Goal: Task Accomplishment & Management: Manage account settings

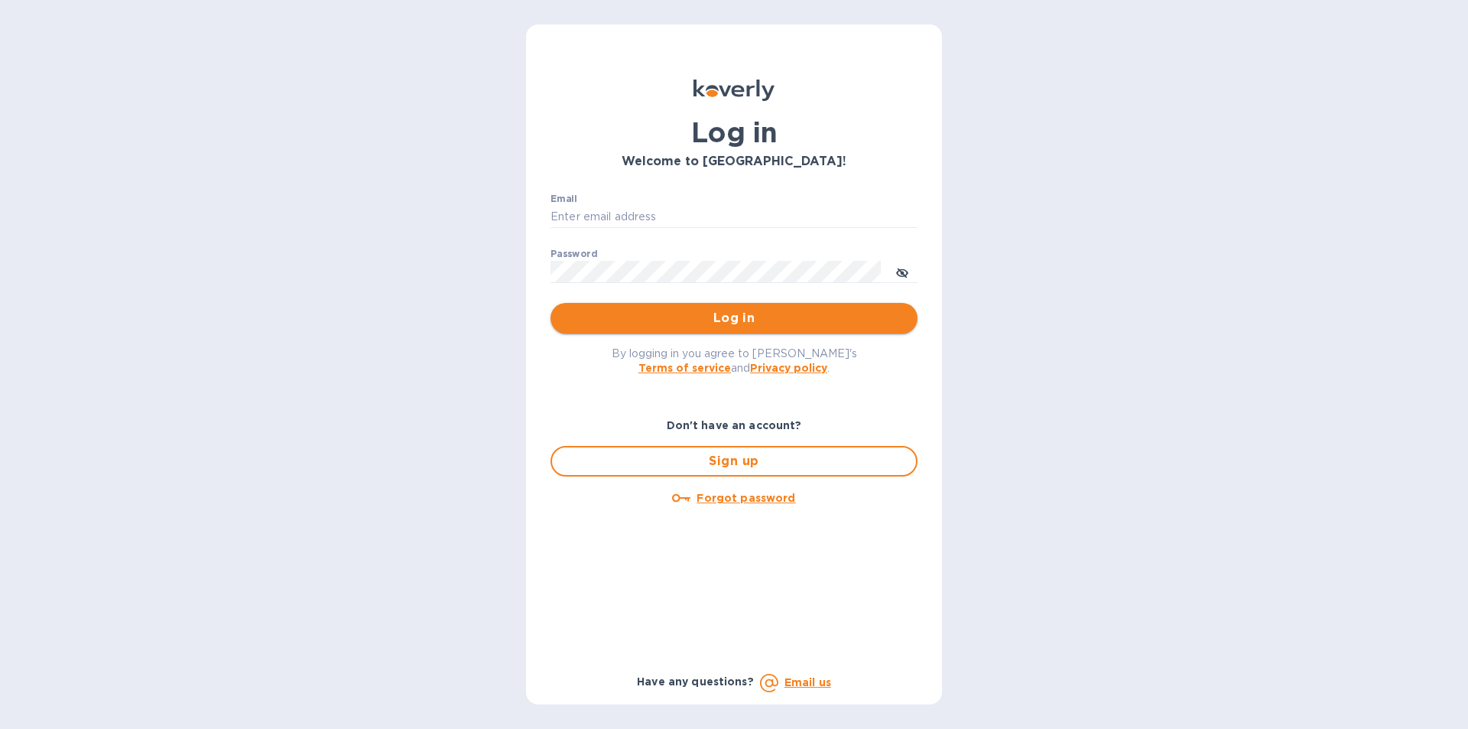
type input "[PERSON_NAME][EMAIL_ADDRESS][DOMAIN_NAME]"
click at [749, 317] on span "Log in" at bounding box center [734, 318] width 343 height 18
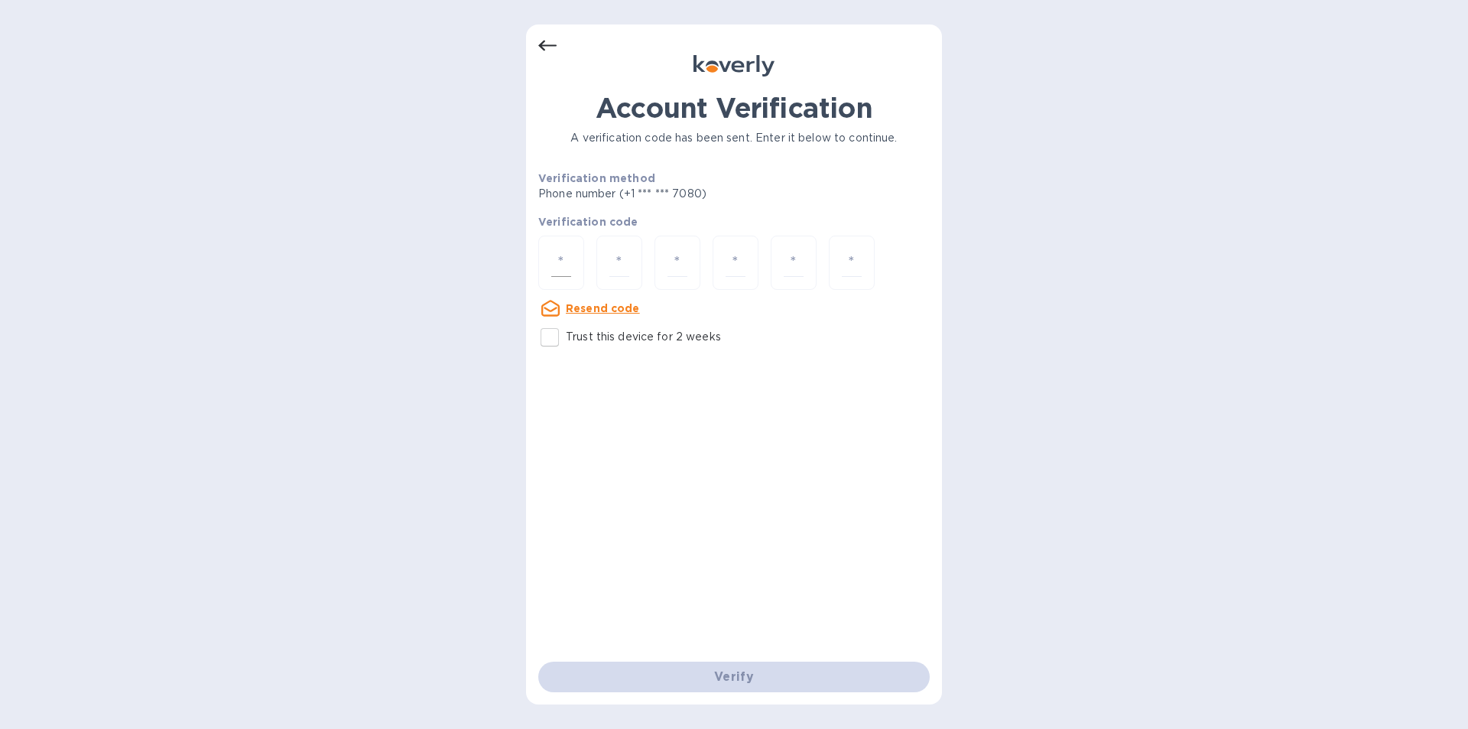
click at [561, 263] on input "number" at bounding box center [561, 263] width 20 height 28
type input "5"
type input "9"
type input "5"
type input "0"
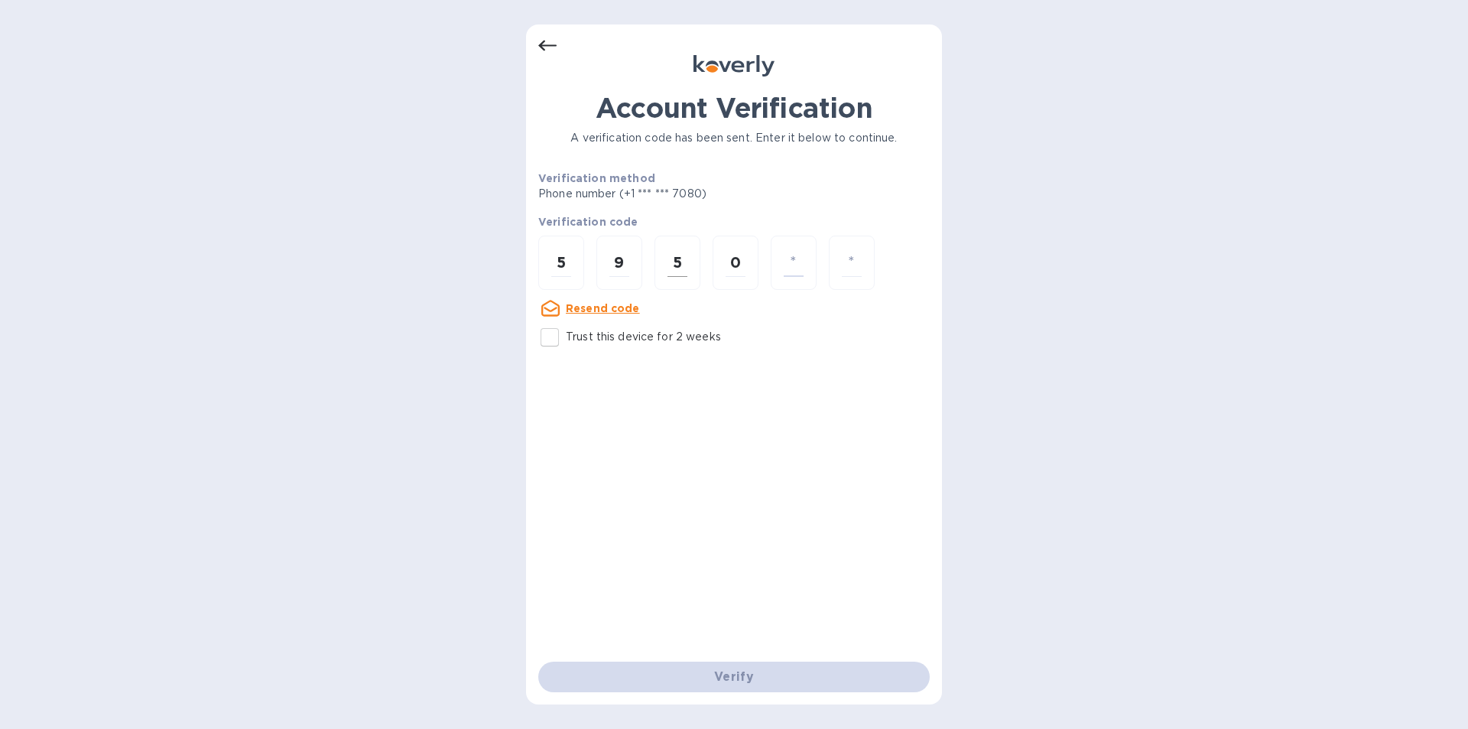
type input "4"
type input "1"
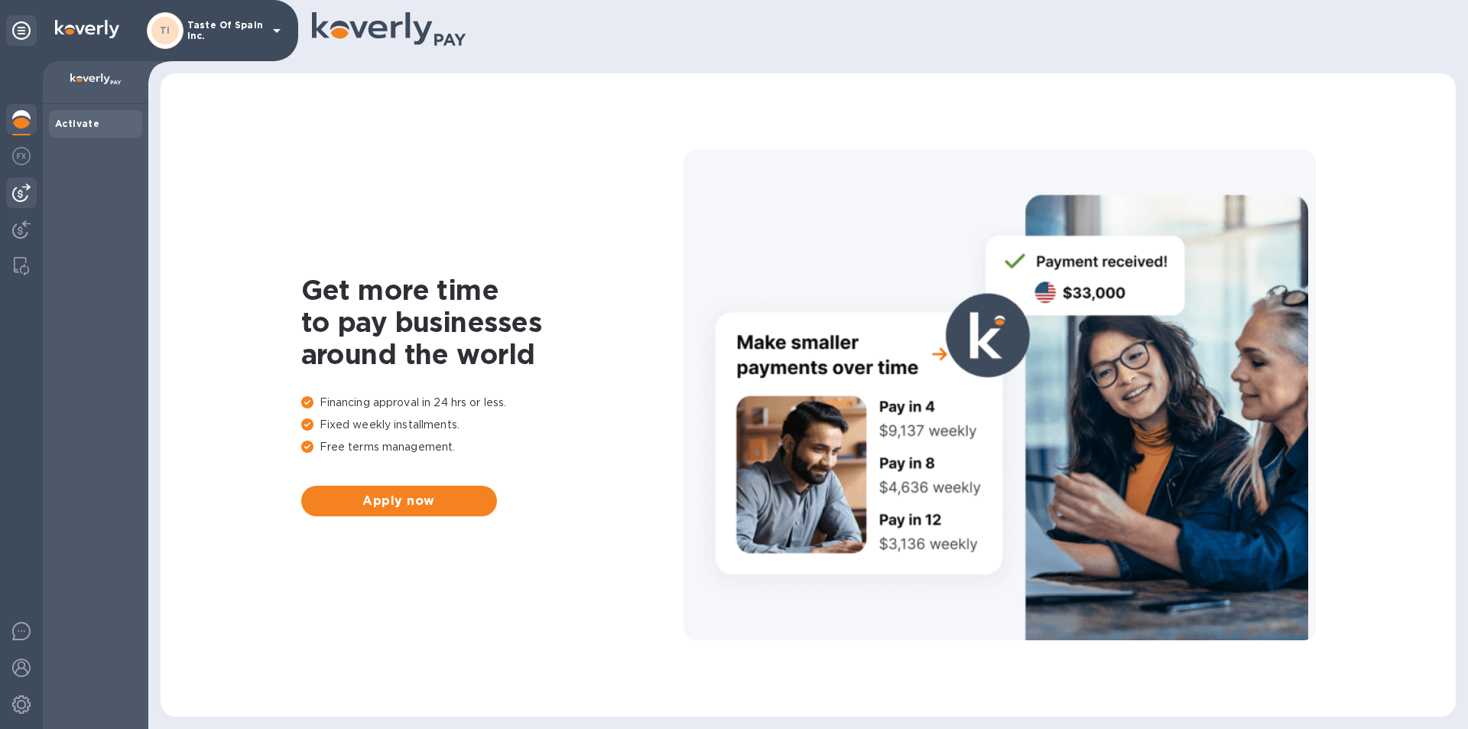
click at [21, 187] on img at bounding box center [21, 193] width 18 height 18
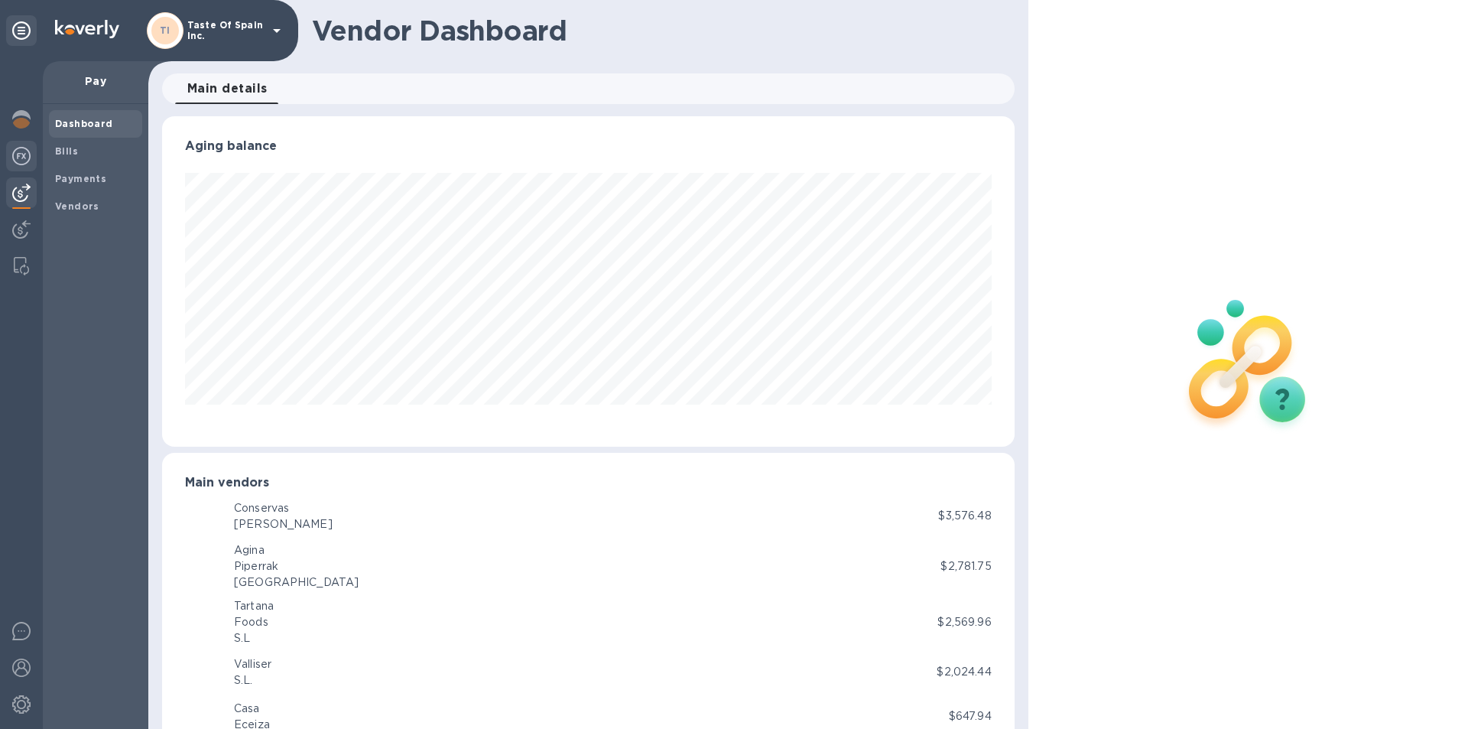
scroll to position [764385, 763869]
click at [21, 157] on img at bounding box center [21, 156] width 18 height 18
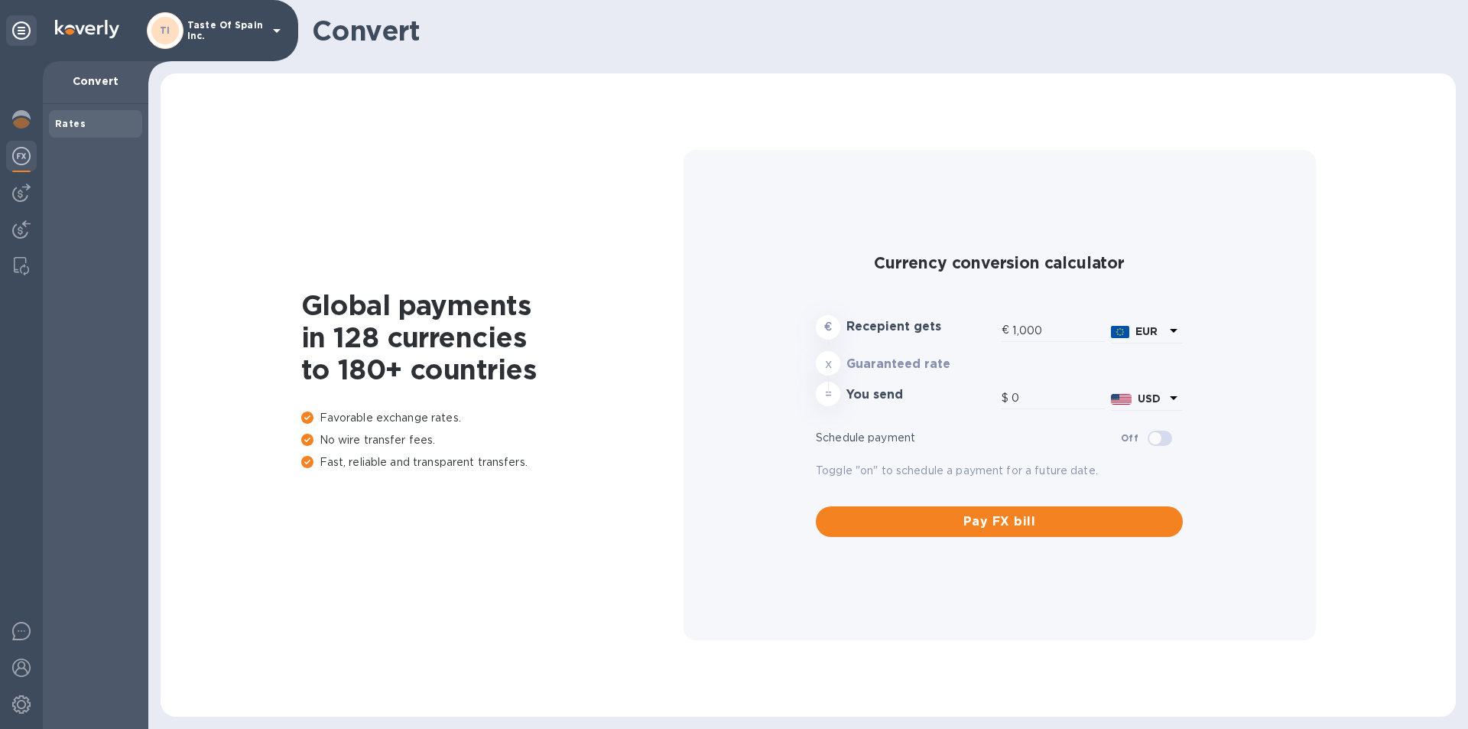
type input "1,184.53"
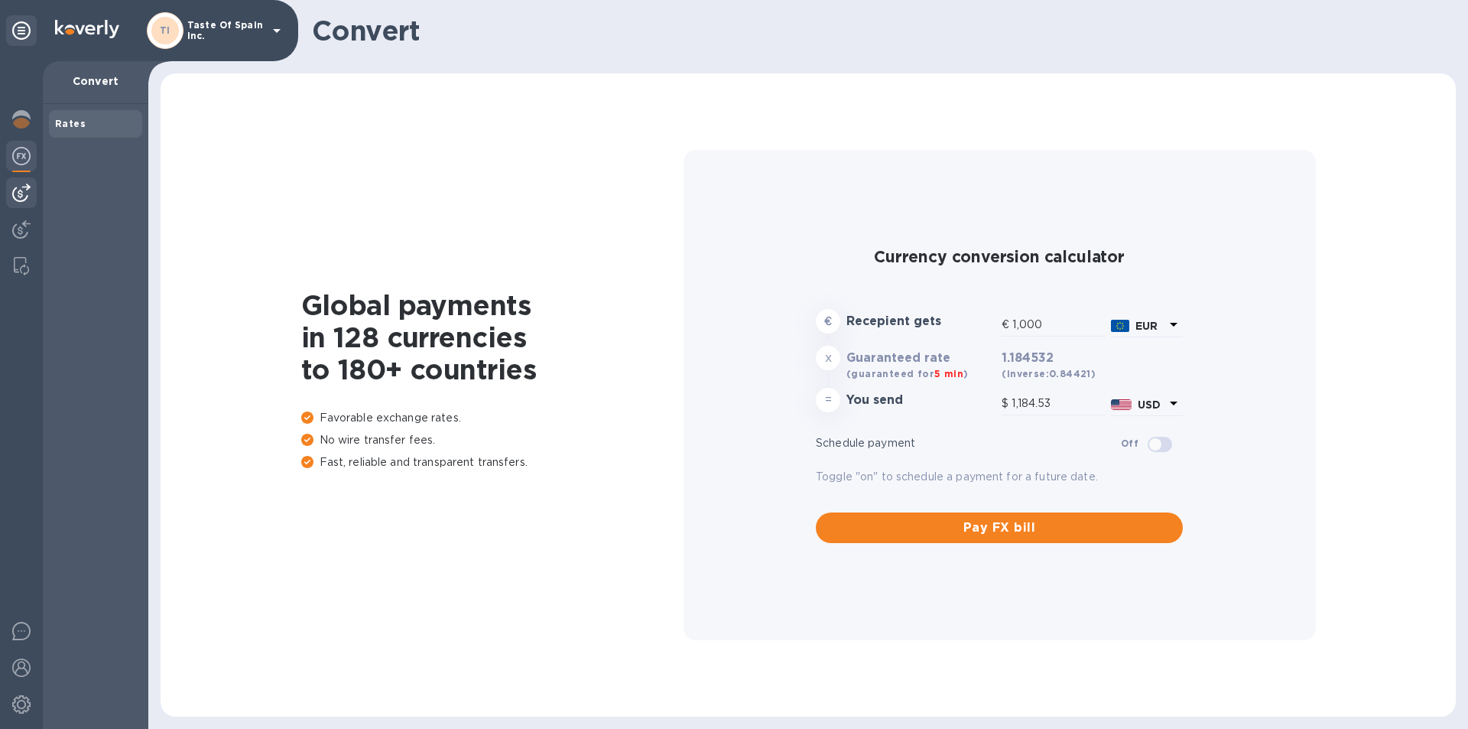
click at [24, 202] on img at bounding box center [21, 193] width 18 height 18
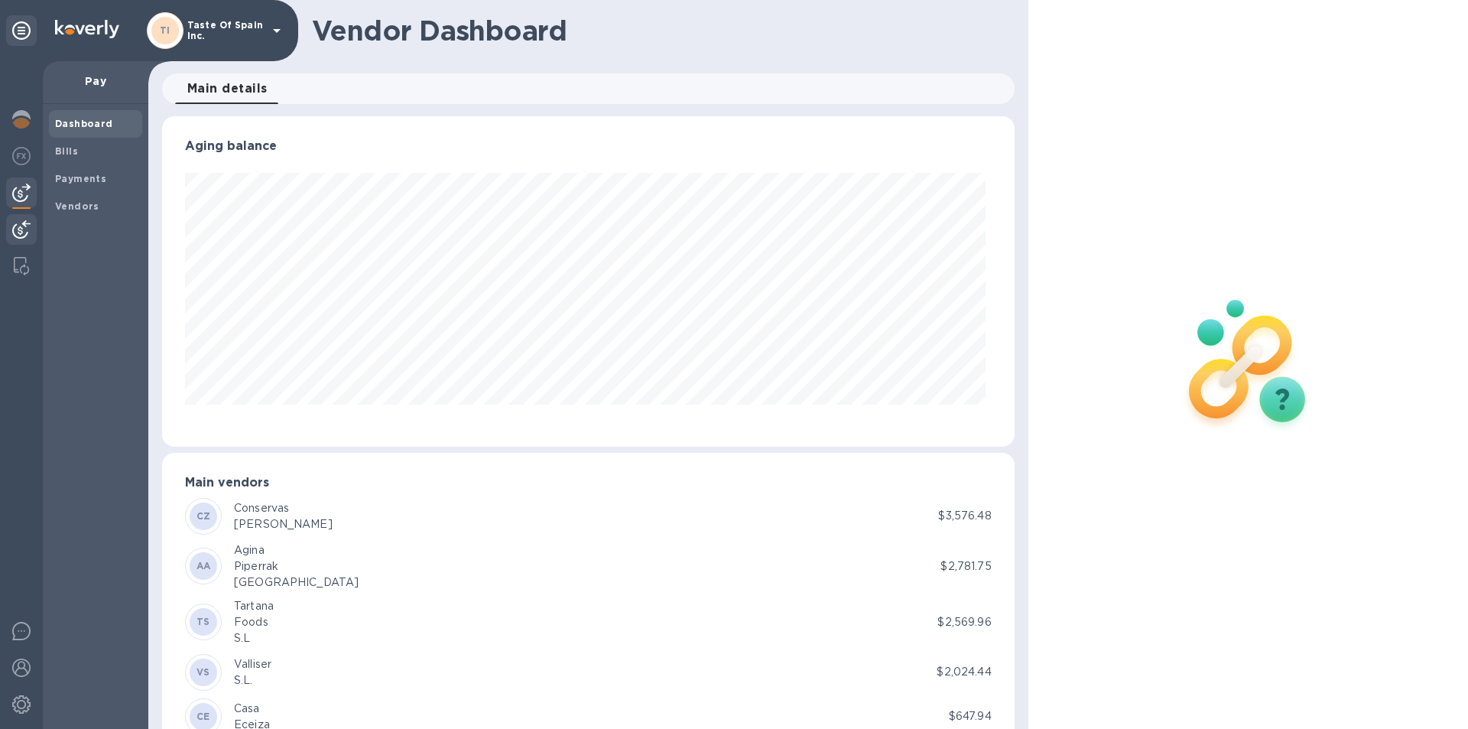
scroll to position [330, 846]
click at [24, 224] on img at bounding box center [21, 229] width 18 height 18
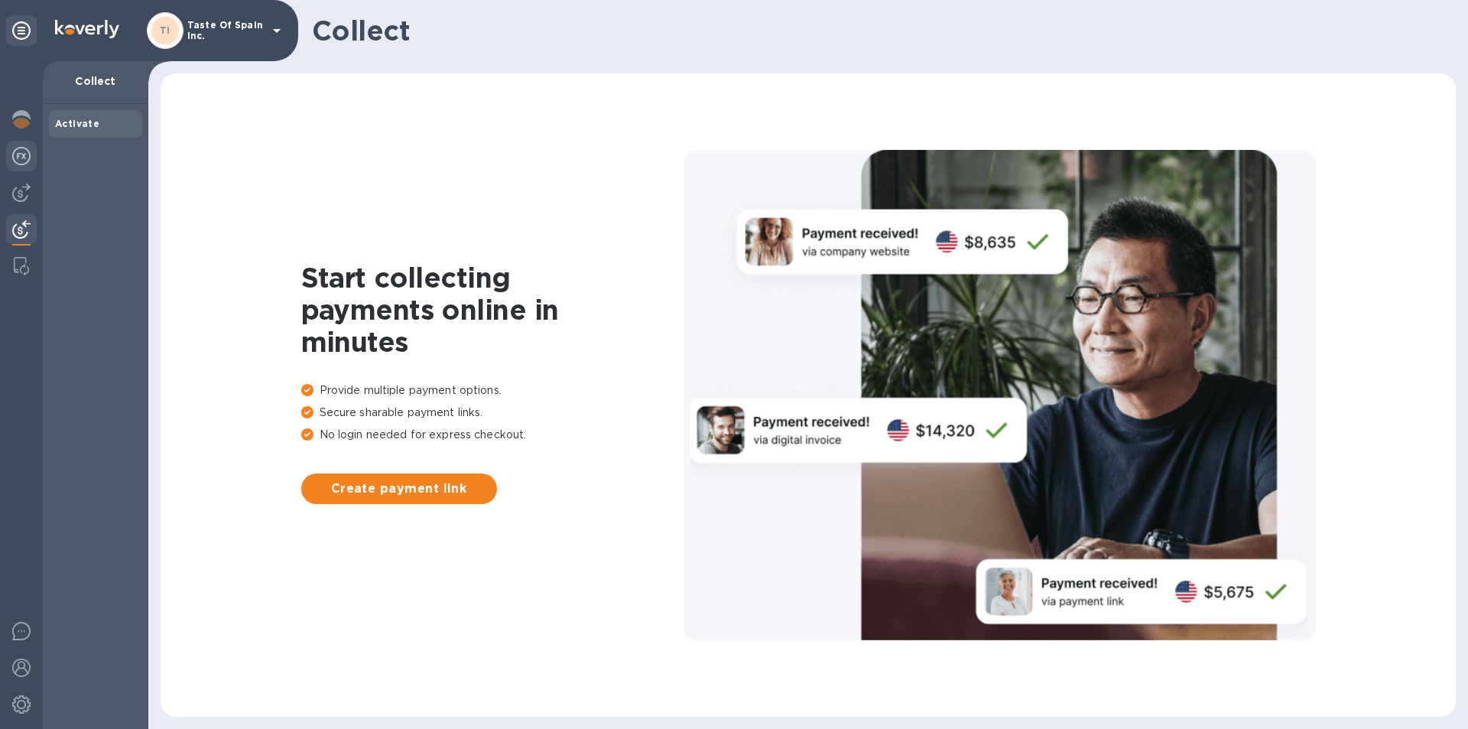
click at [17, 154] on img at bounding box center [21, 156] width 18 height 18
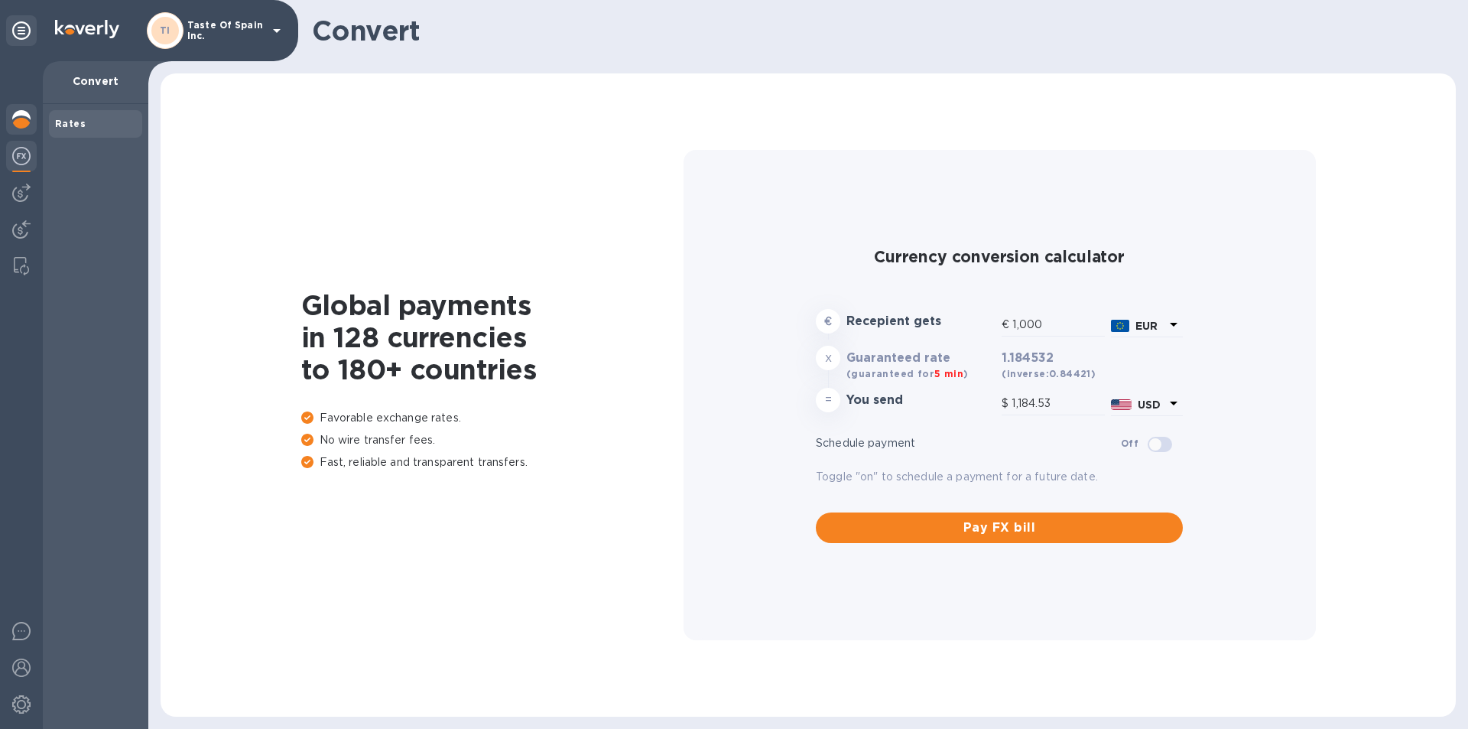
click at [11, 112] on div at bounding box center [21, 121] width 31 height 34
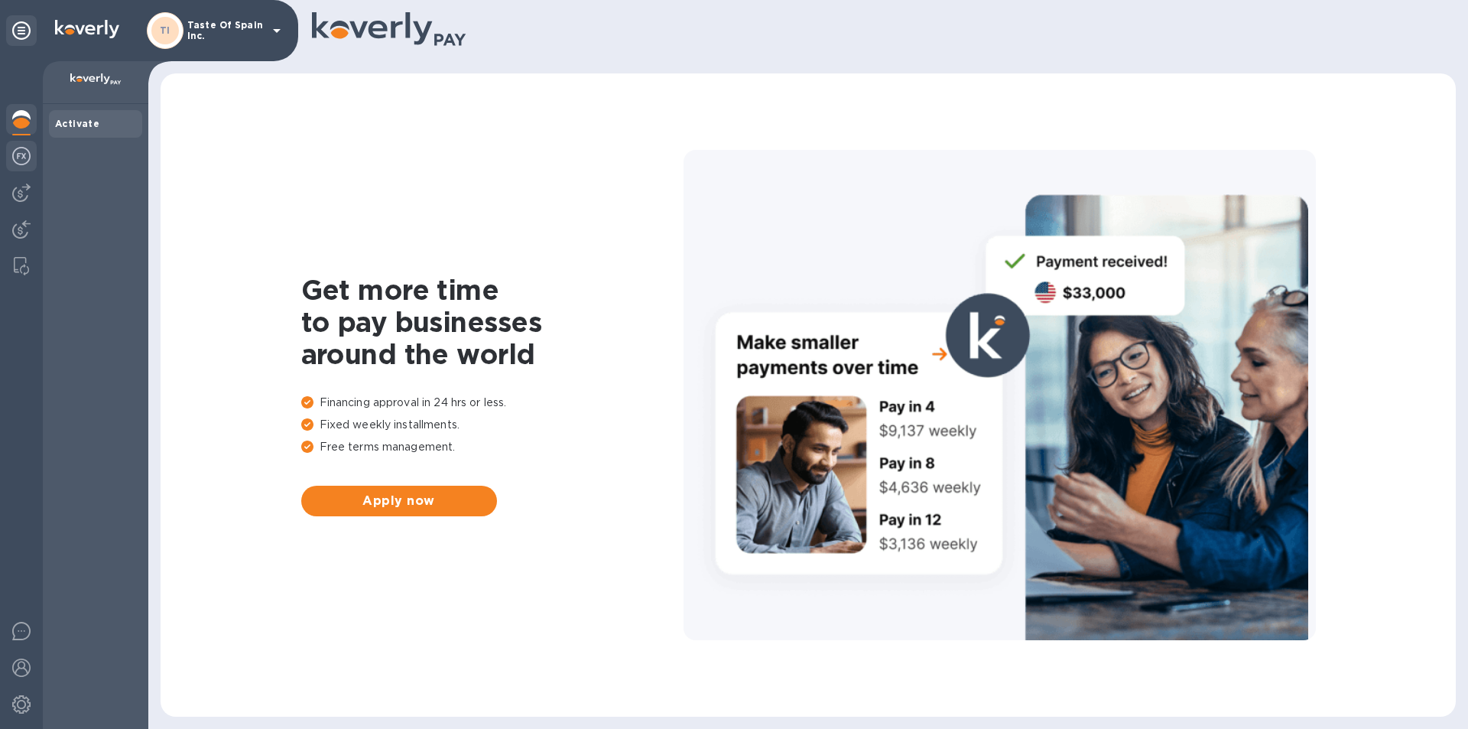
click at [19, 155] on img at bounding box center [21, 156] width 18 height 18
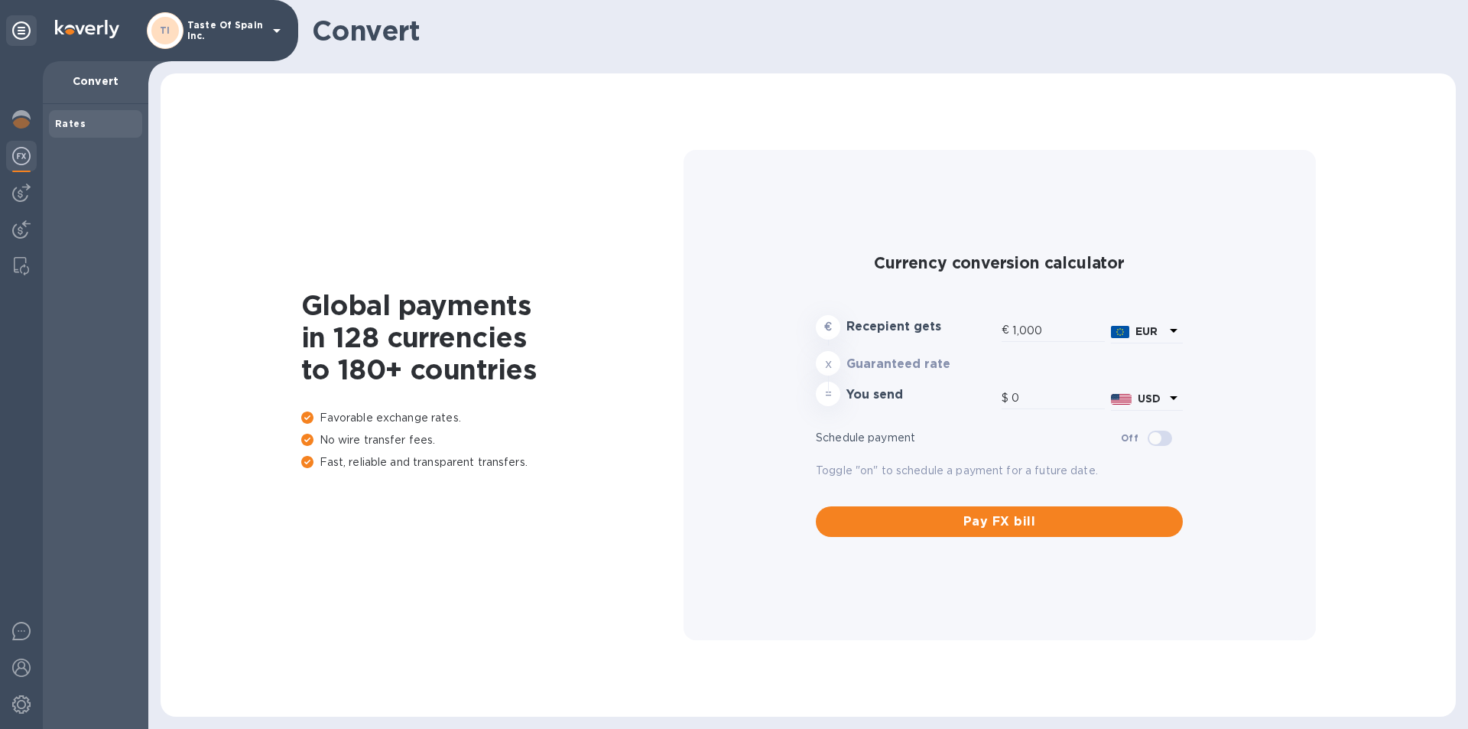
type input "1,184.53"
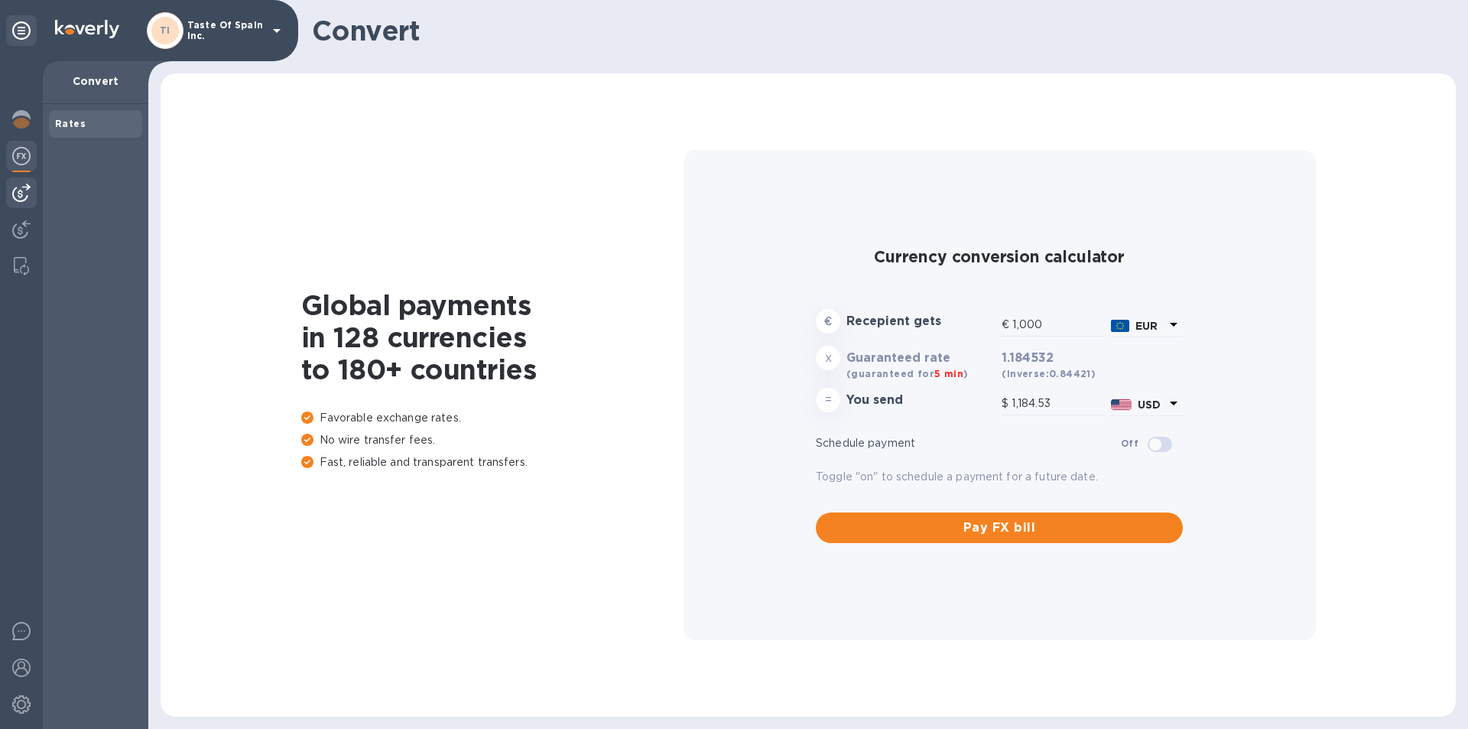
click at [26, 197] on img at bounding box center [21, 193] width 18 height 18
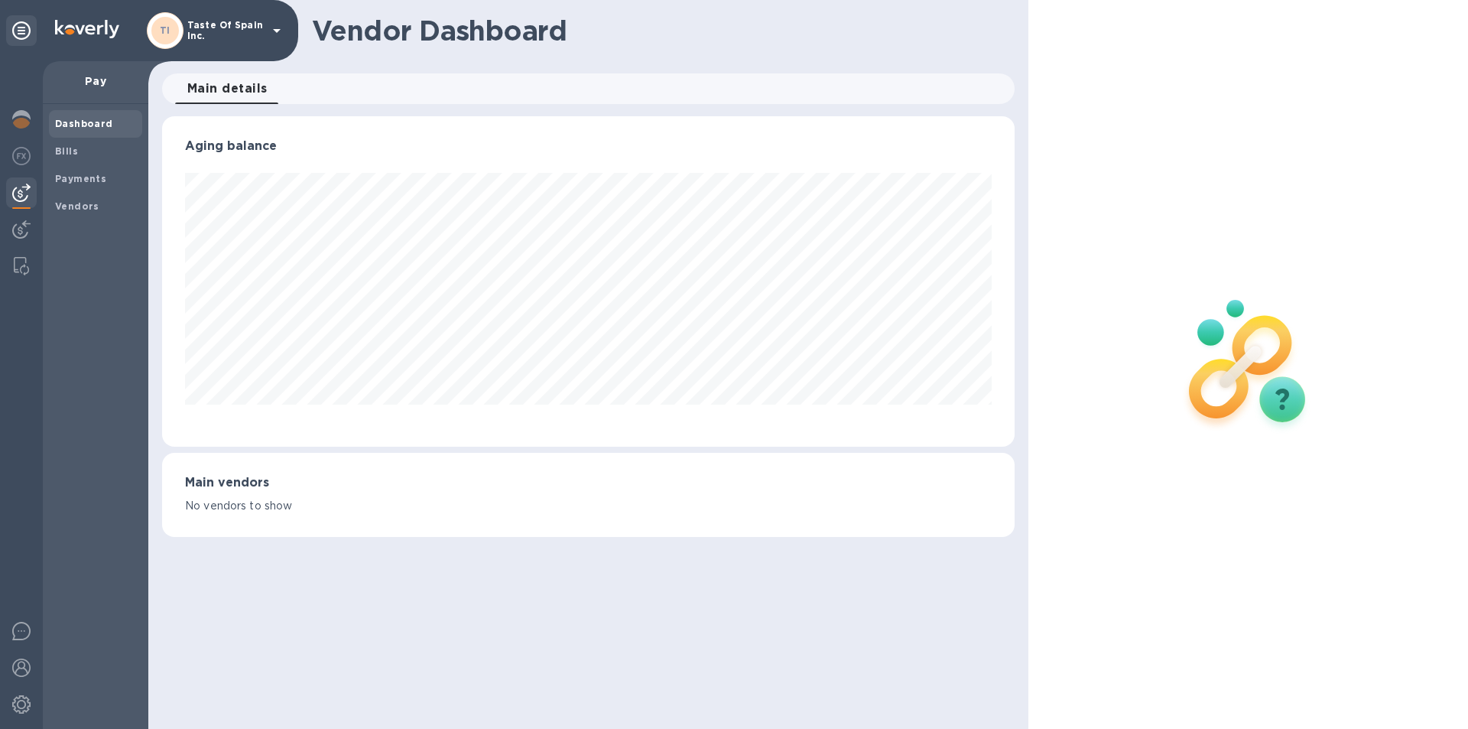
scroll to position [330, 846]
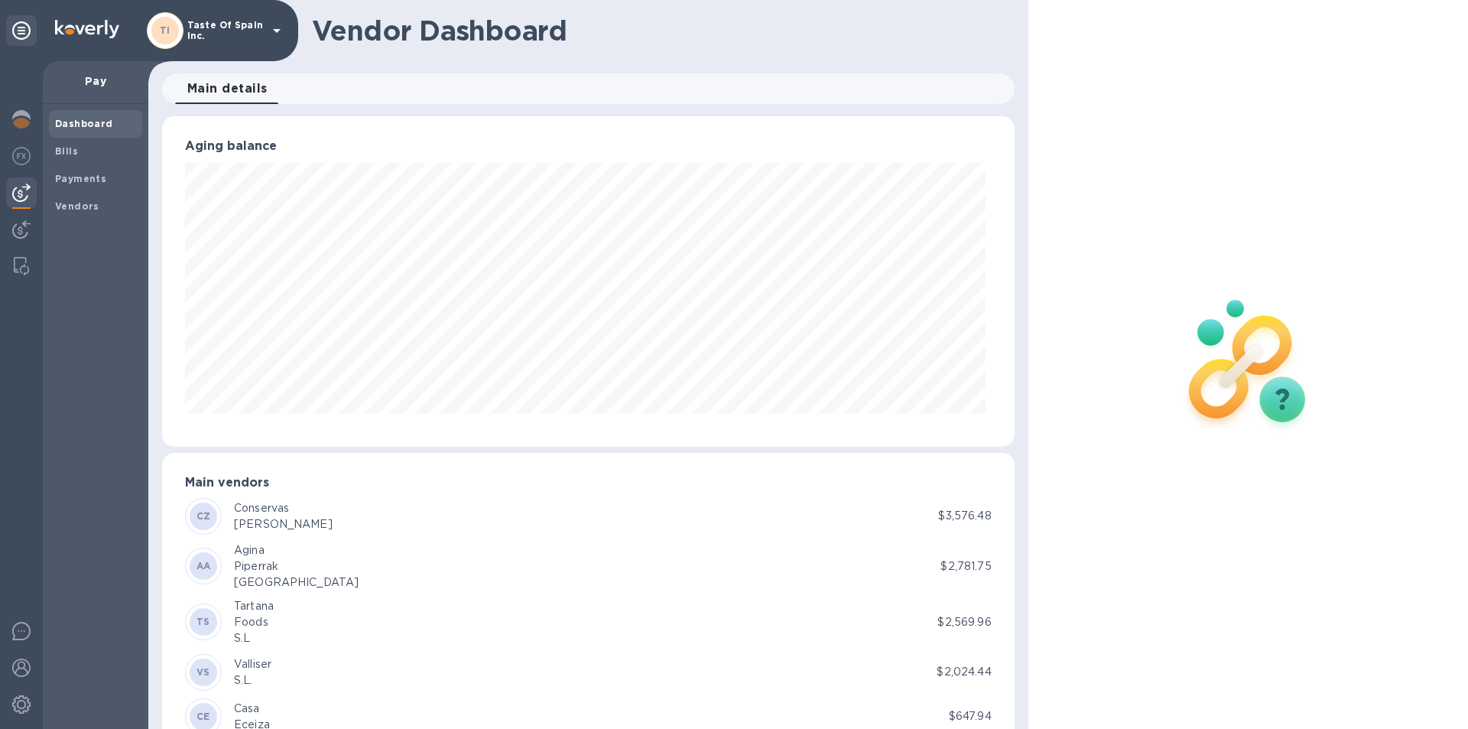
click at [278, 31] on icon at bounding box center [277, 31] width 8 height 4
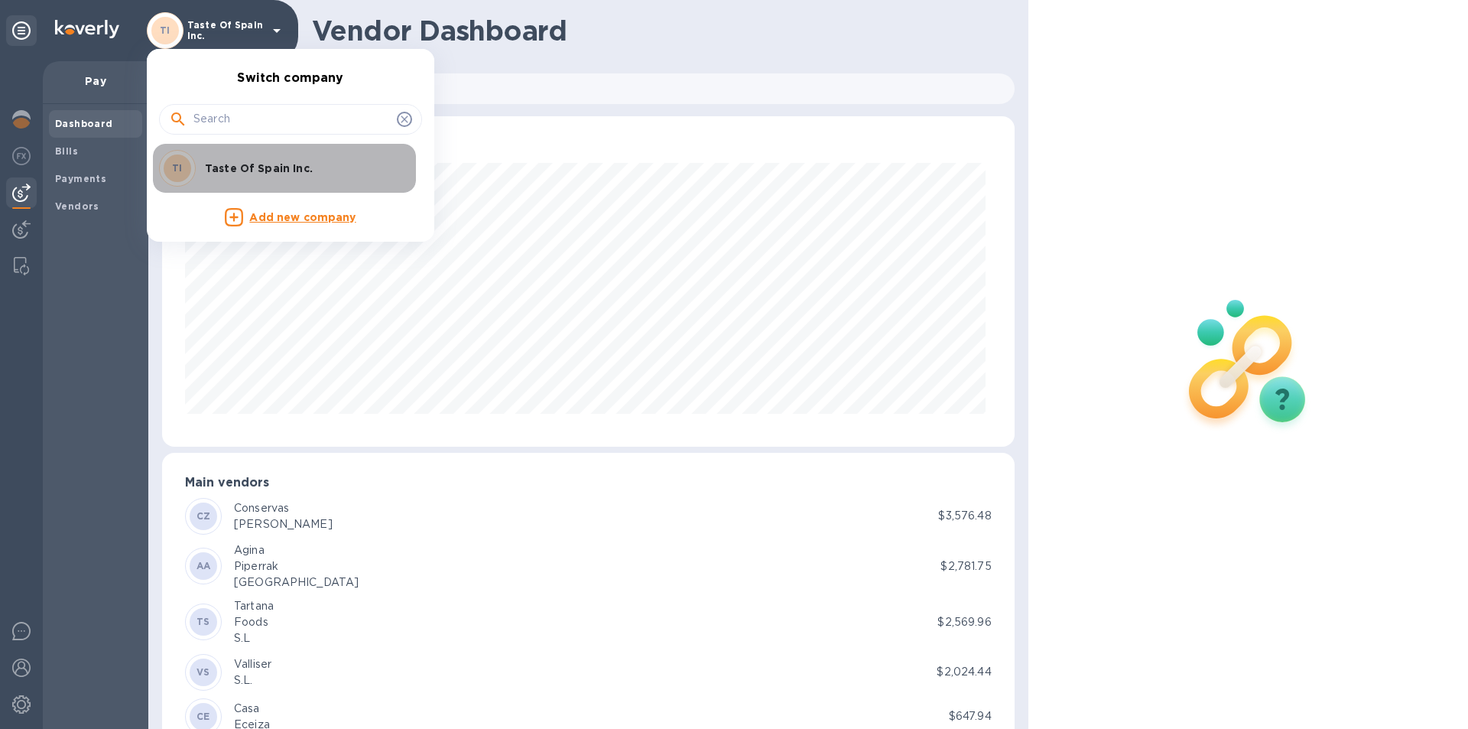
click at [221, 173] on p "Taste Of Spain Inc." at bounding box center [301, 168] width 193 height 15
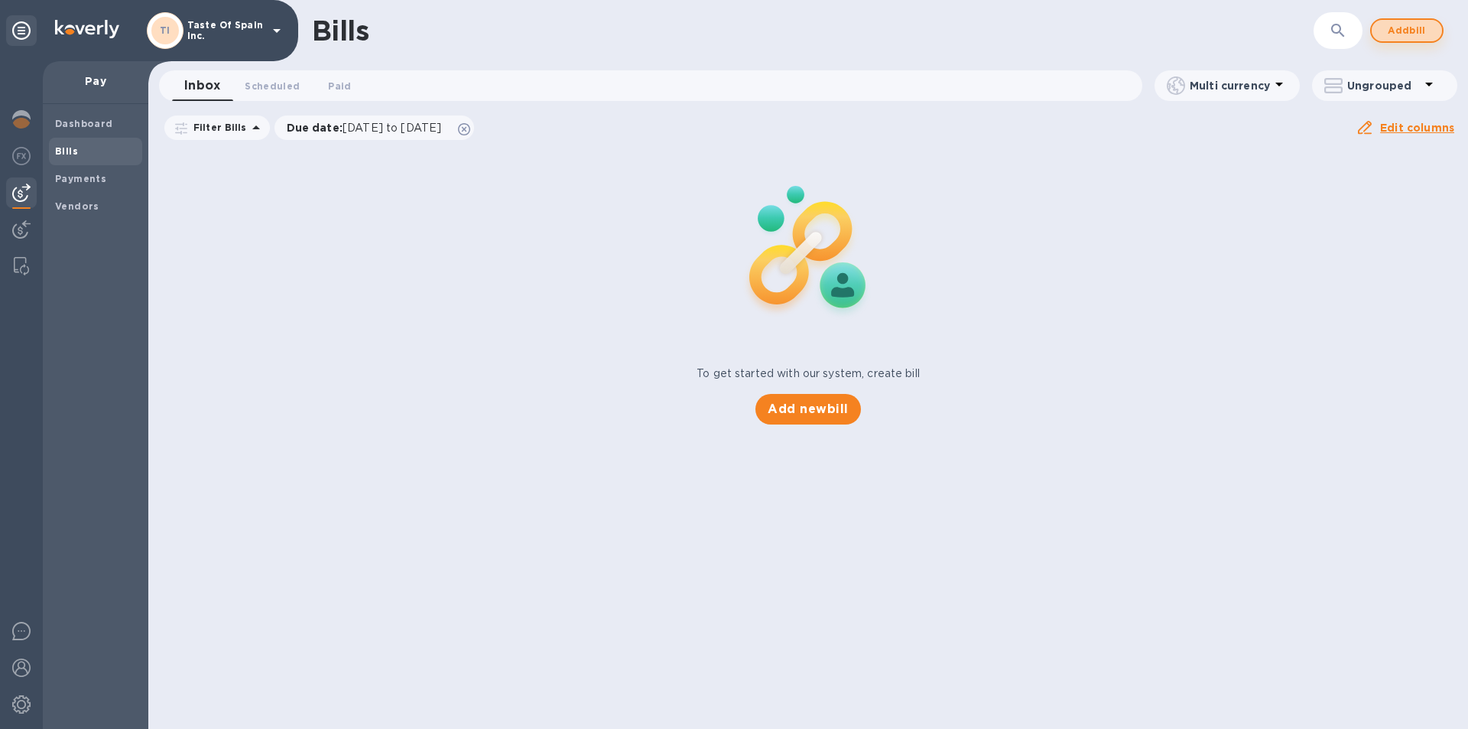
click at [1409, 30] on span "Add bill" at bounding box center [1407, 30] width 46 height 18
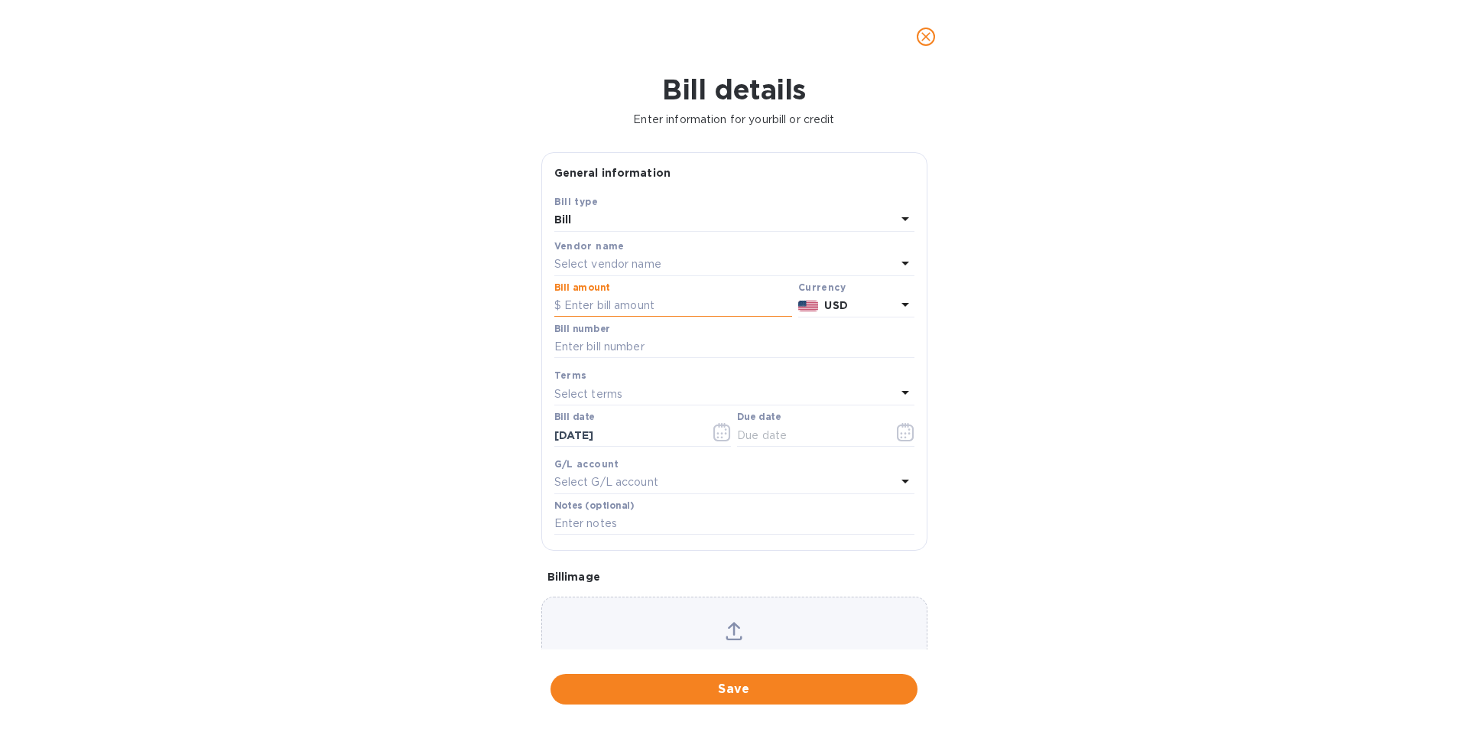
click at [603, 317] on input "text" at bounding box center [673, 305] width 238 height 23
click at [612, 317] on input "text" at bounding box center [673, 305] width 238 height 23
type input "253.20"
click at [896, 314] on icon at bounding box center [905, 304] width 18 height 18
click at [792, 352] on p "US Dollar" at bounding box center [831, 343] width 118 height 15
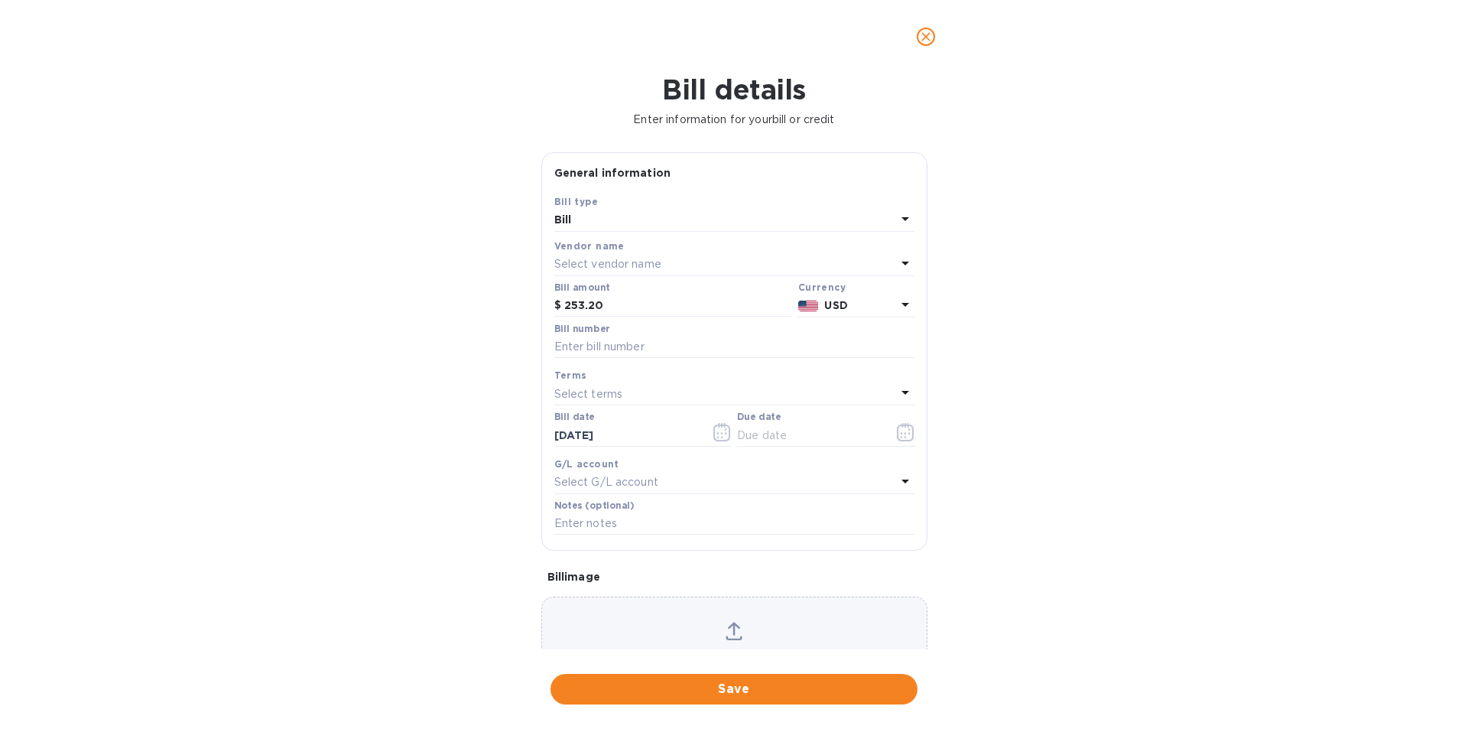
click at [620, 254] on div "Vendor name" at bounding box center [734, 246] width 360 height 16
click at [612, 272] on p "Select vendor name" at bounding box center [607, 264] width 107 height 16
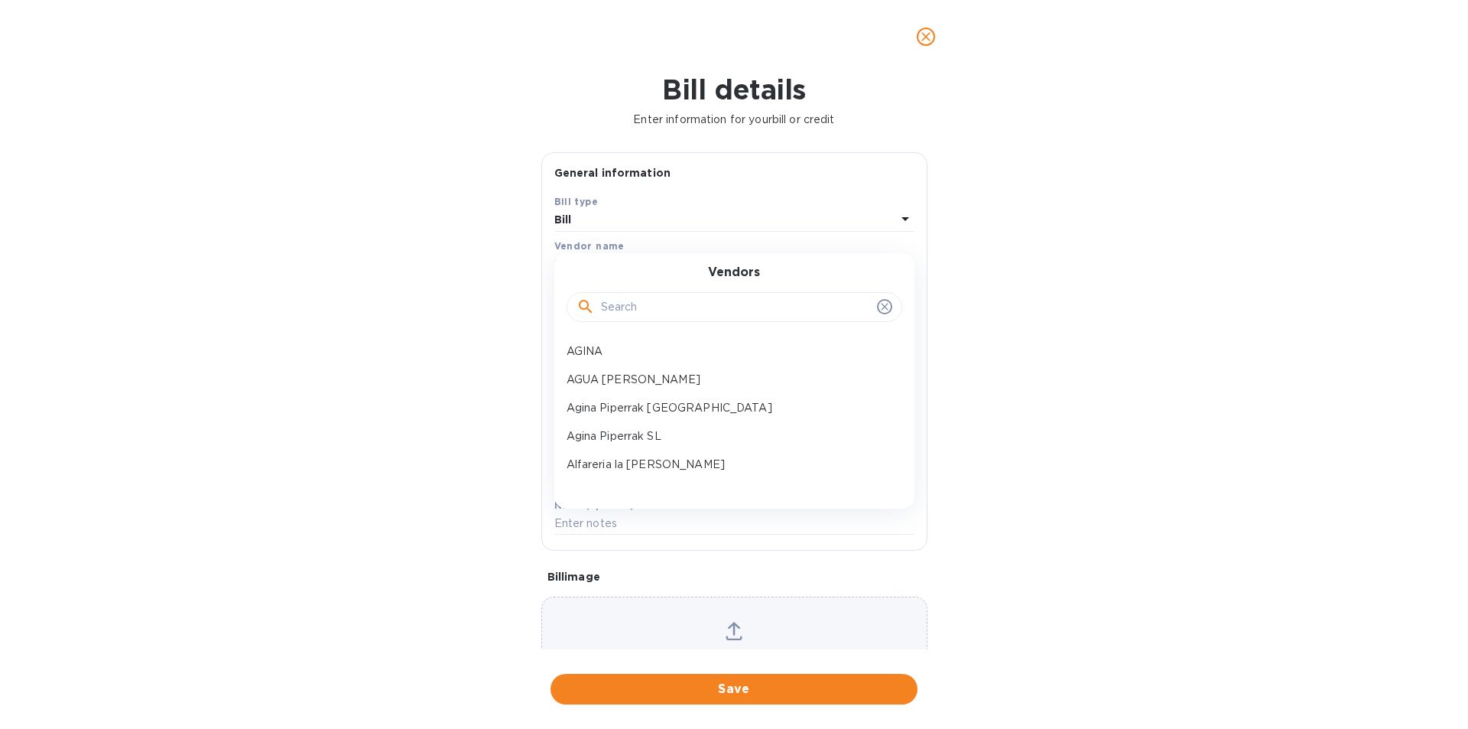
click at [621, 315] on input "text" at bounding box center [736, 307] width 270 height 23
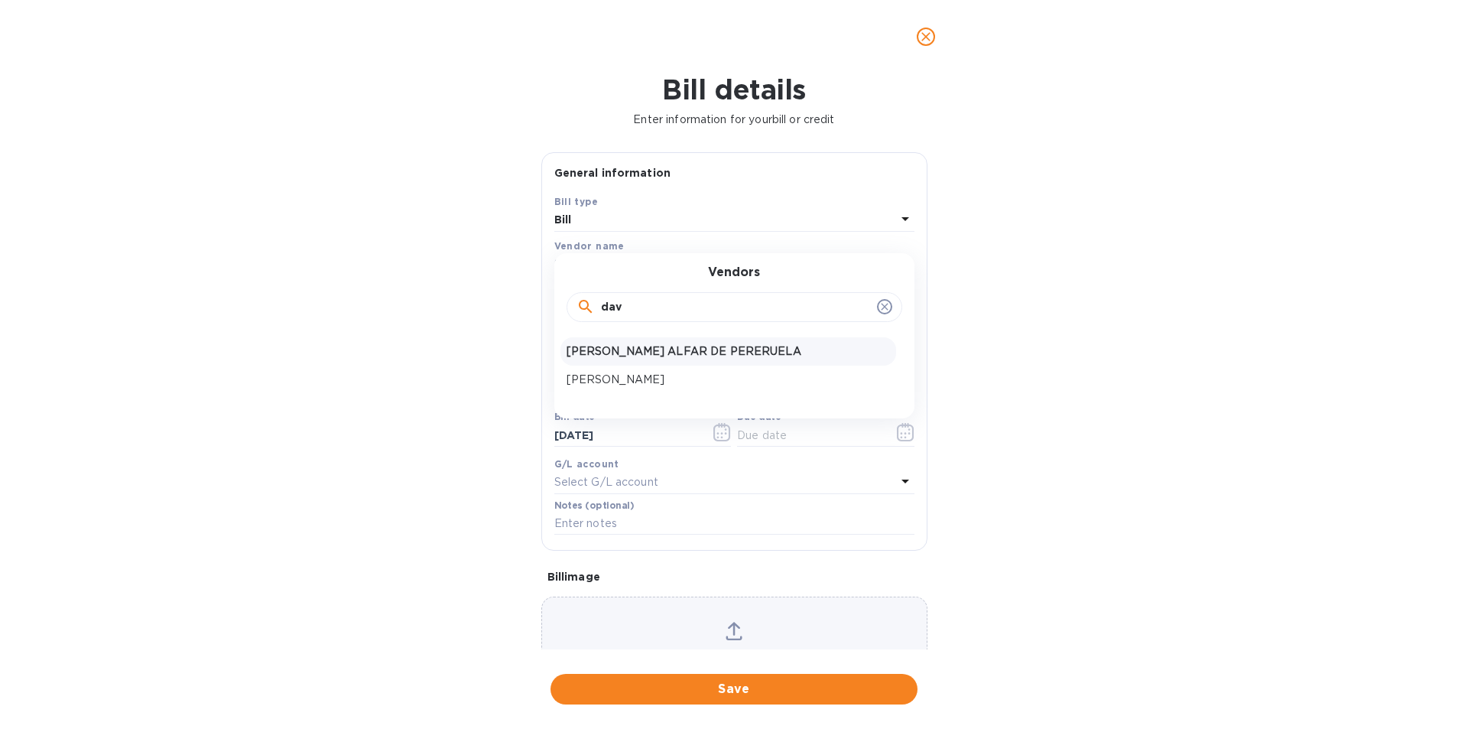
type input "dav"
click at [624, 359] on p "[PERSON_NAME] ALFAR DE PERERUELA" at bounding box center [728, 351] width 323 height 16
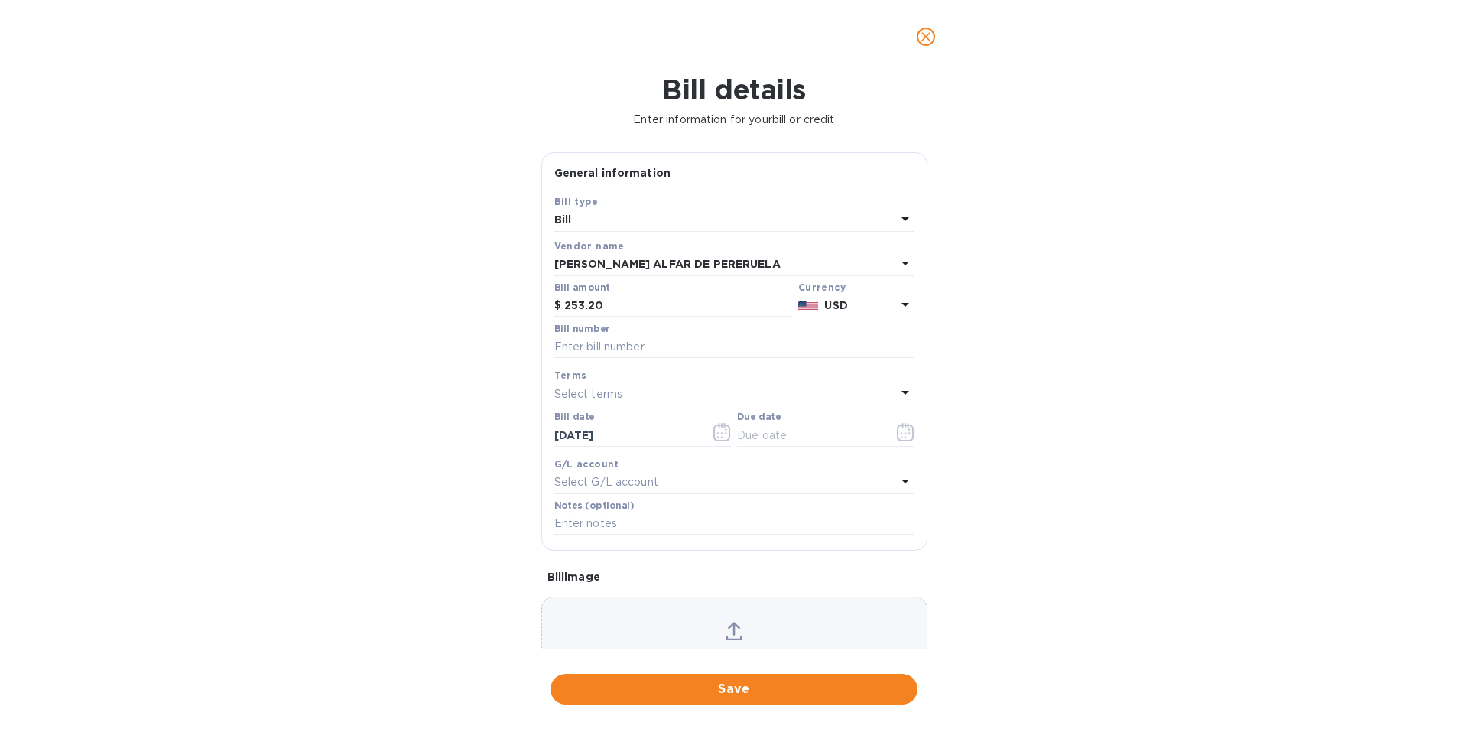
click at [900, 314] on icon at bounding box center [905, 304] width 18 height 18
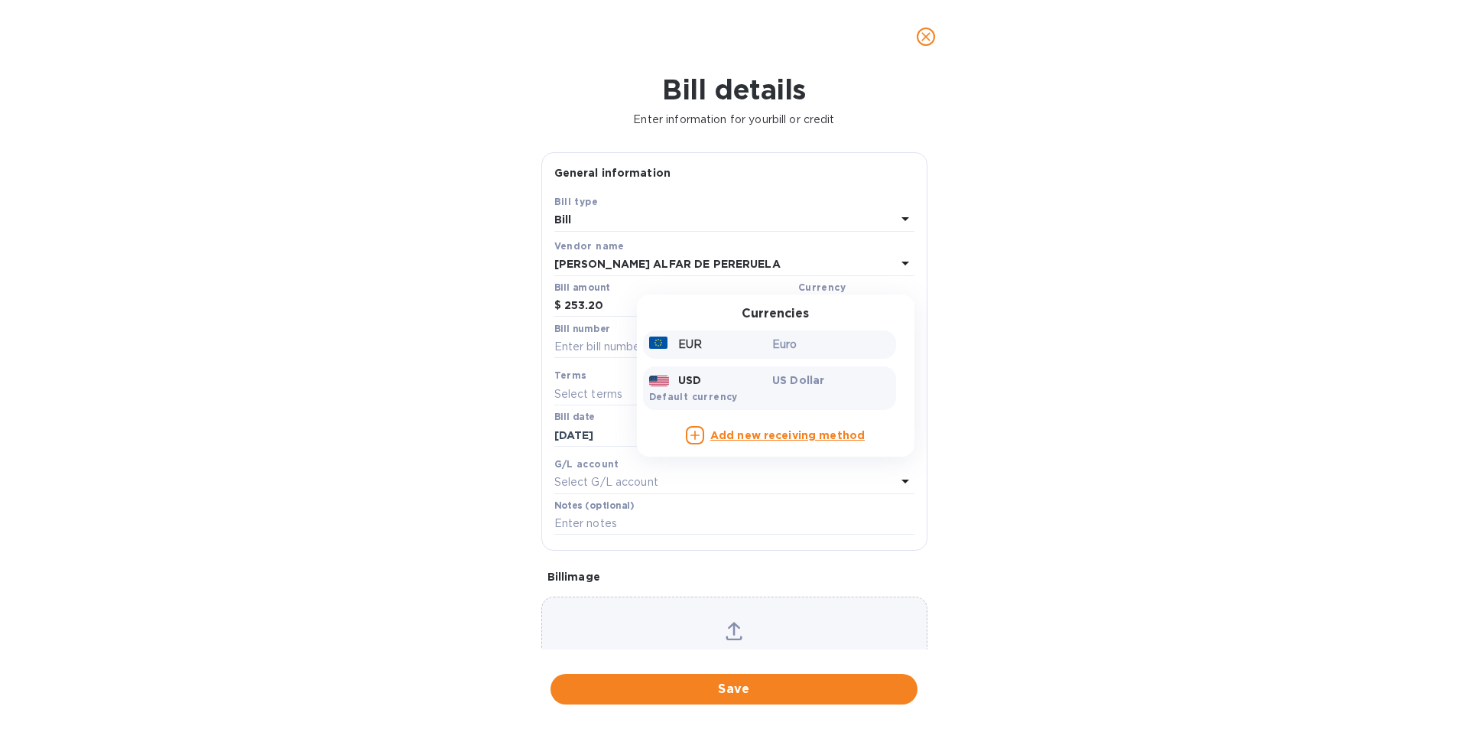
click at [678, 353] on p "EUR" at bounding box center [690, 344] width 24 height 16
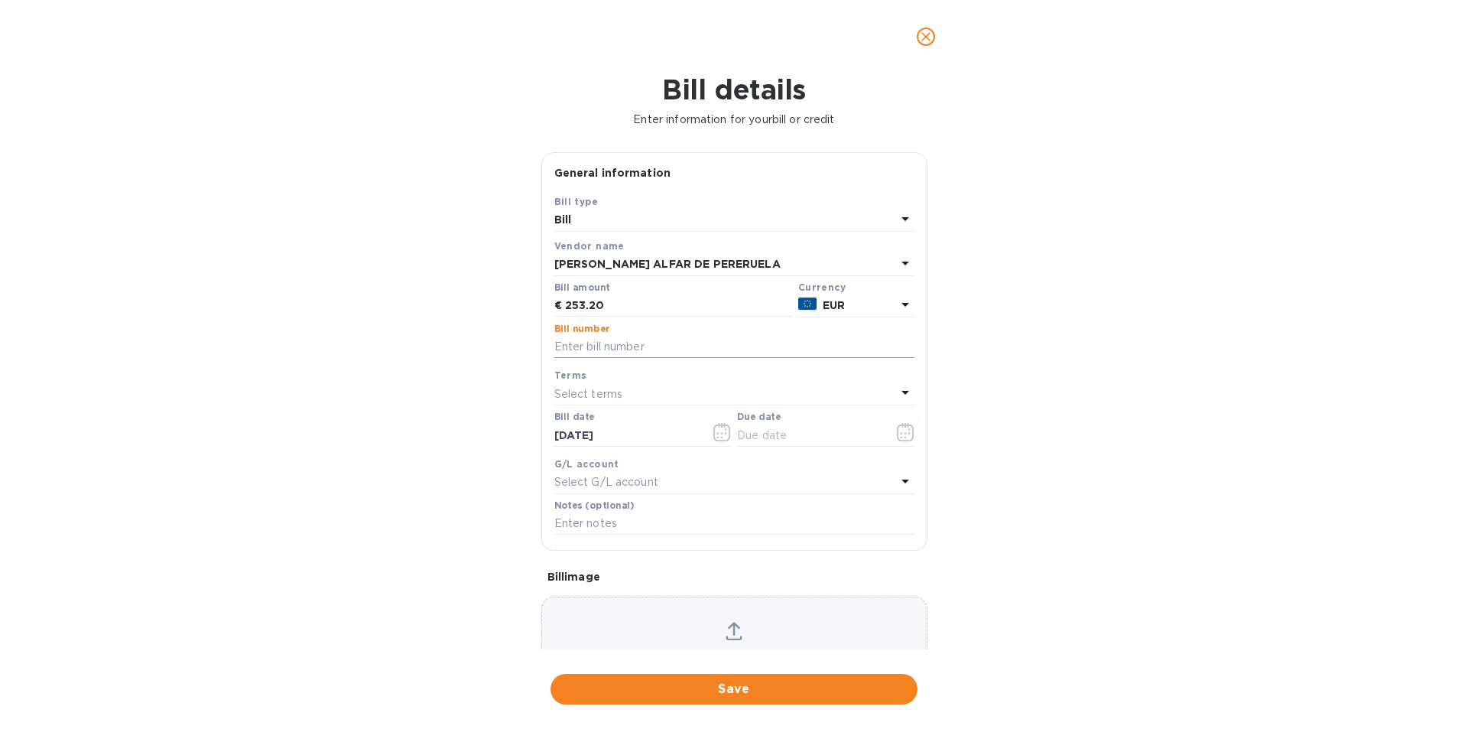
click at [628, 359] on input "text" at bounding box center [734, 347] width 360 height 23
type input "000003 2"
click at [902, 441] on icon "button" at bounding box center [906, 432] width 18 height 18
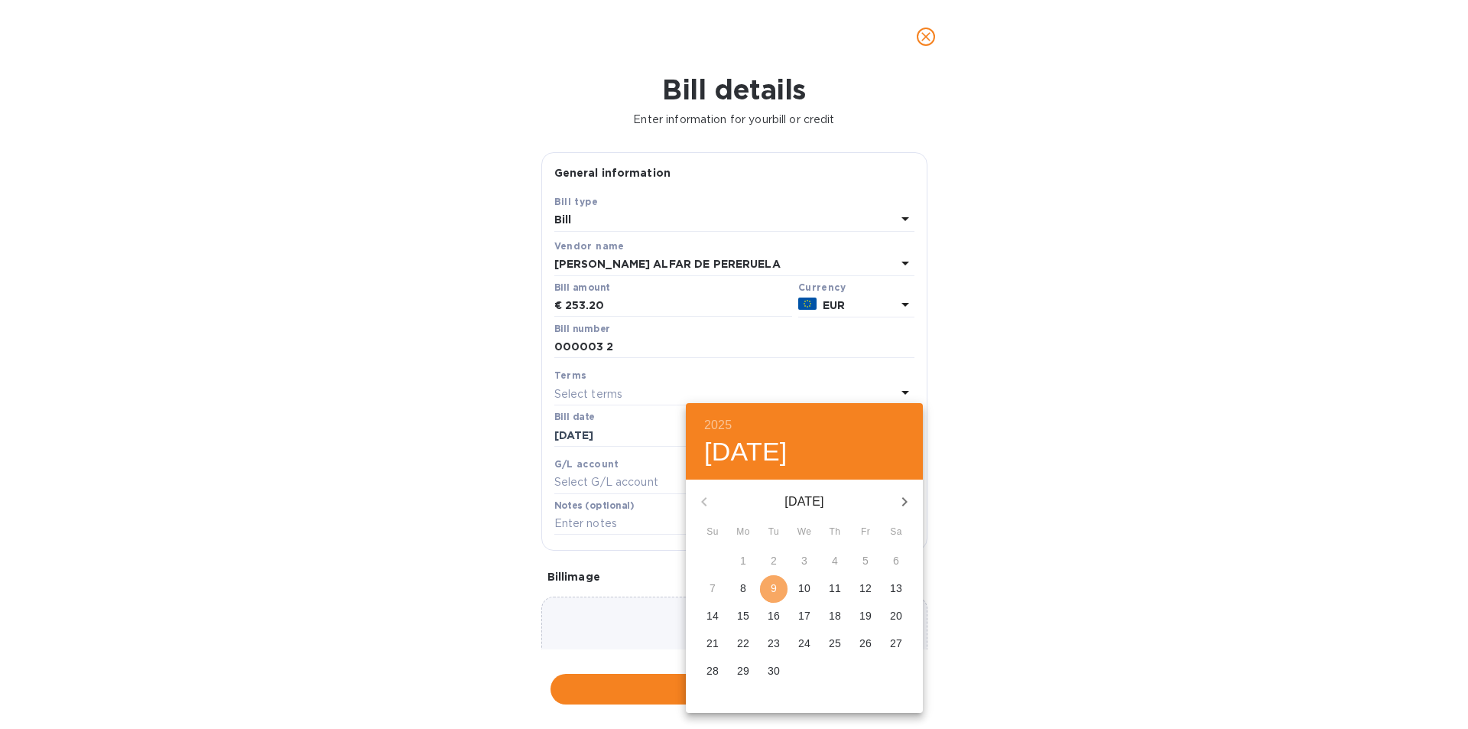
click at [776, 596] on p "9" at bounding box center [774, 587] width 6 height 15
type input "[DATE]"
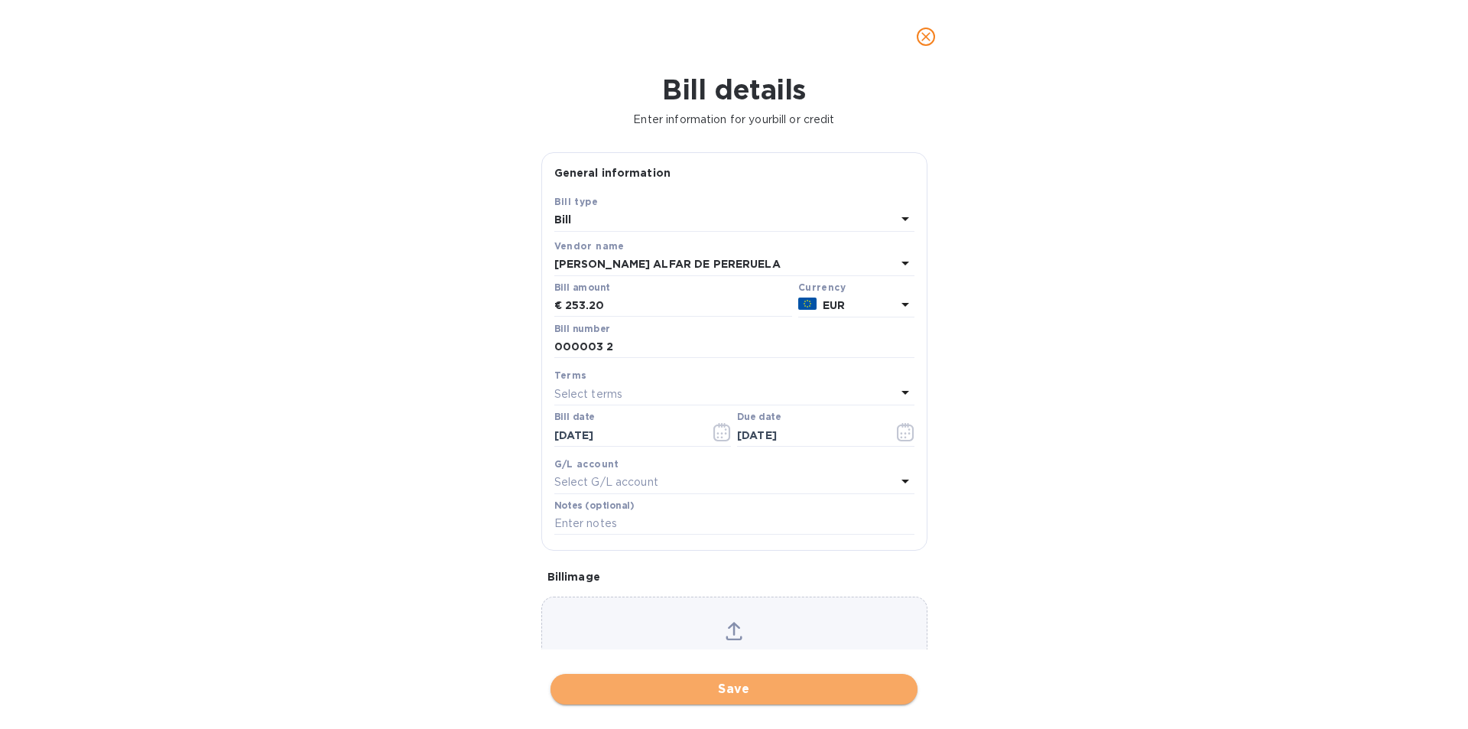
click at [752, 689] on span "Save" at bounding box center [734, 689] width 343 height 18
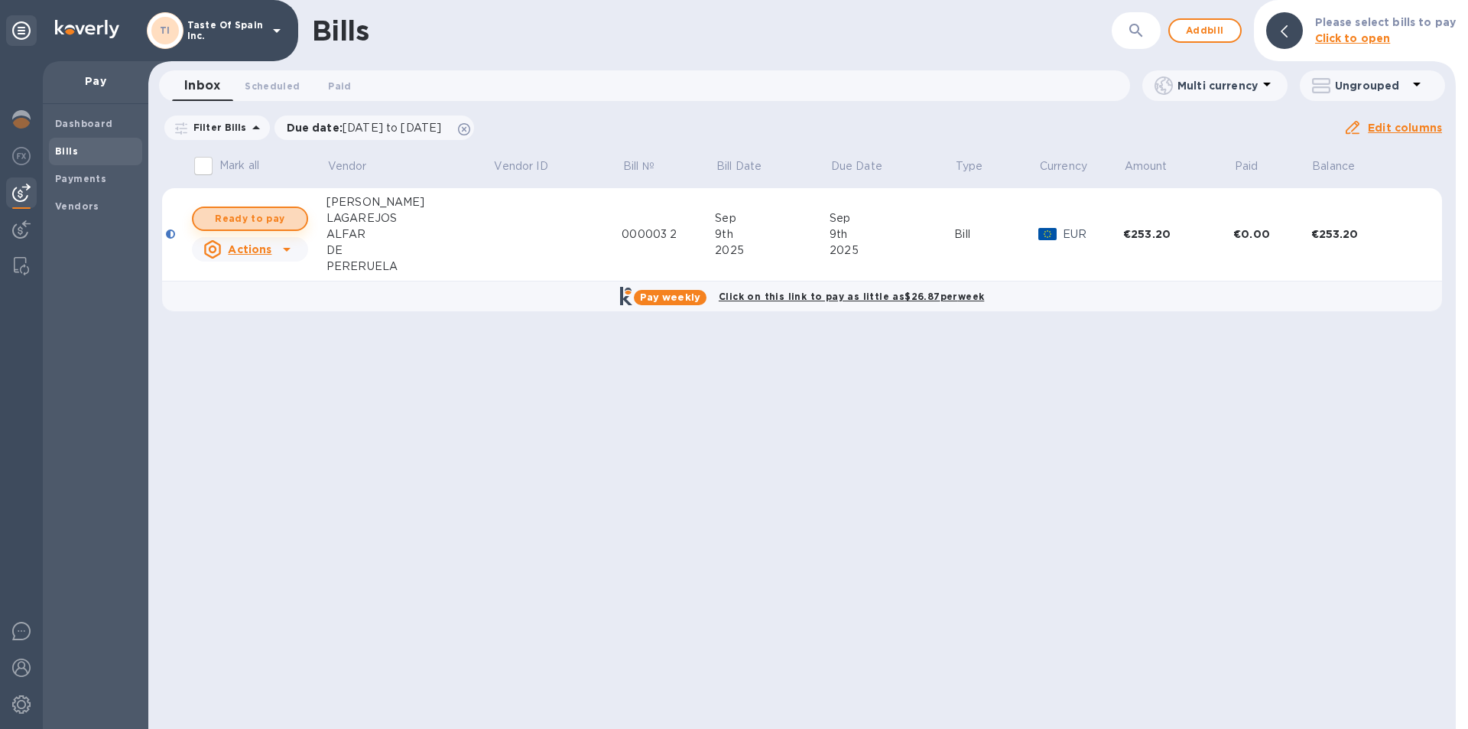
click at [271, 219] on span "Ready to pay" at bounding box center [250, 219] width 89 height 18
checkbox input "true"
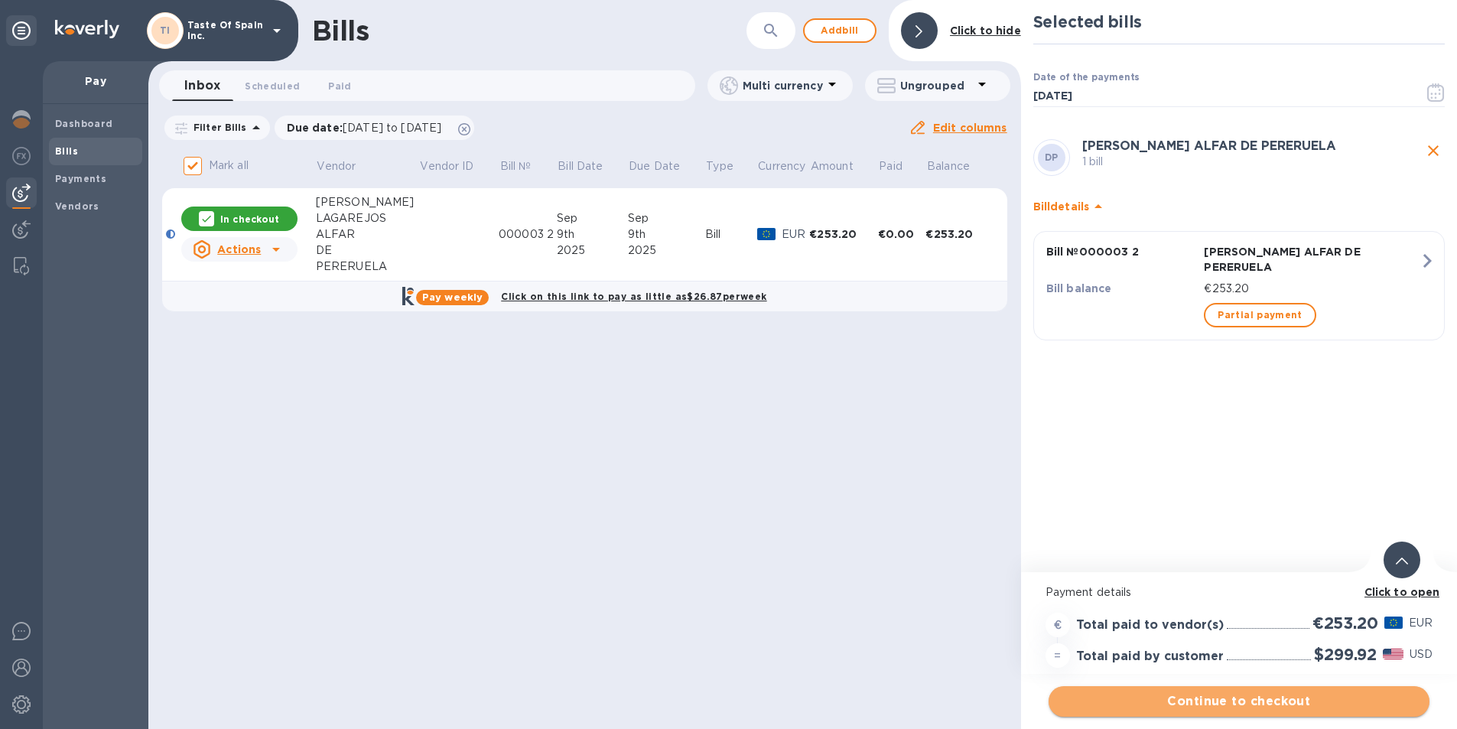
click at [1267, 703] on span "Continue to checkout" at bounding box center [1239, 701] width 356 height 18
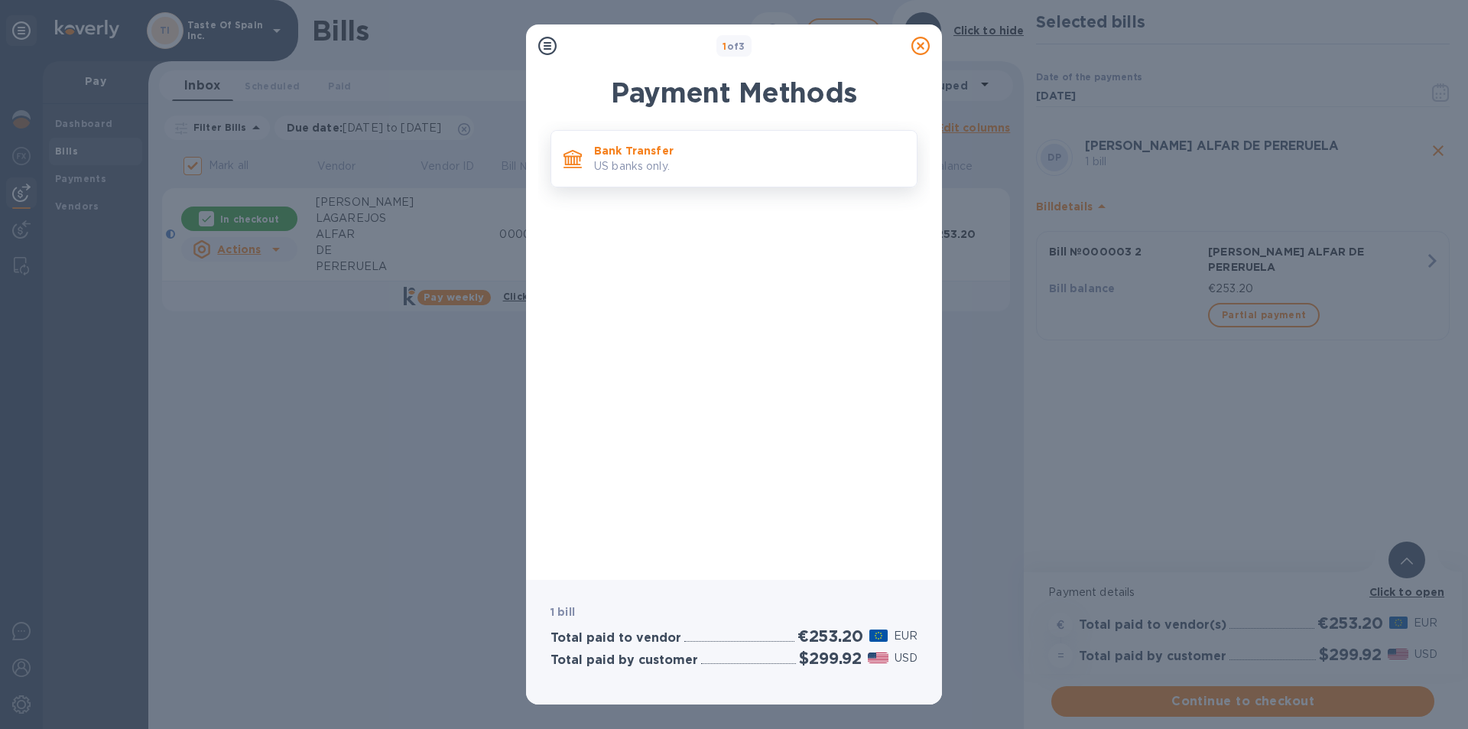
click at [766, 153] on p "Bank Transfer" at bounding box center [749, 150] width 310 height 15
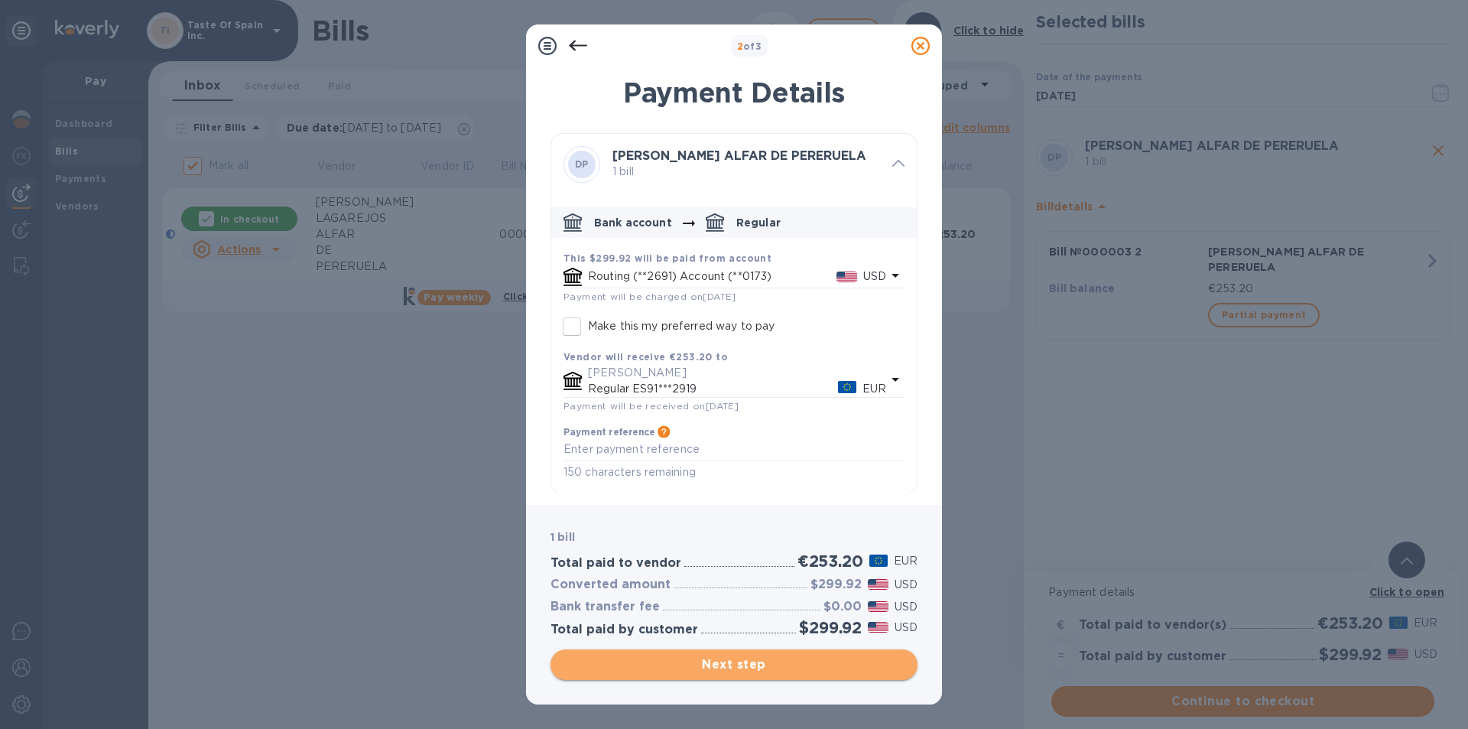
click at [744, 666] on span "Next step" at bounding box center [734, 664] width 343 height 18
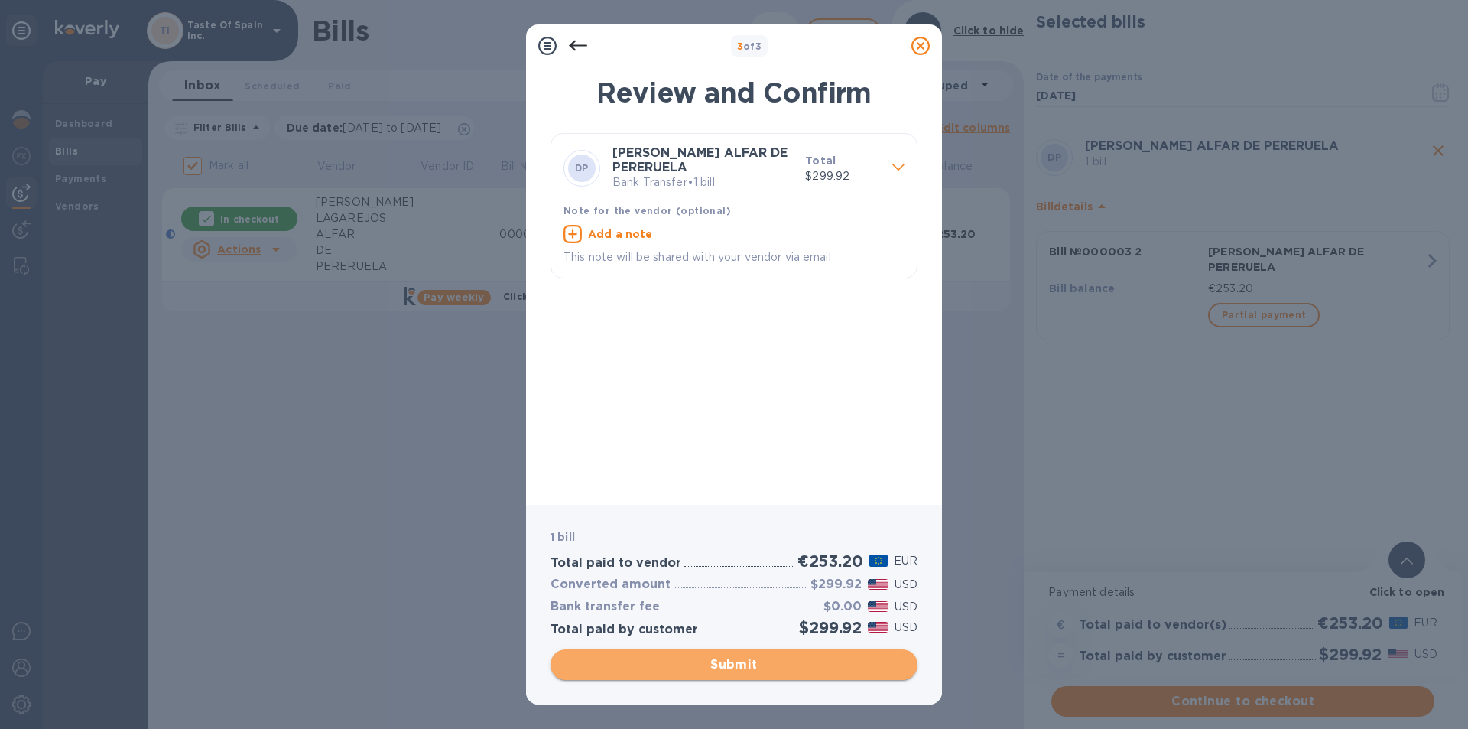
click at [744, 666] on span "Submit" at bounding box center [734, 664] width 343 height 18
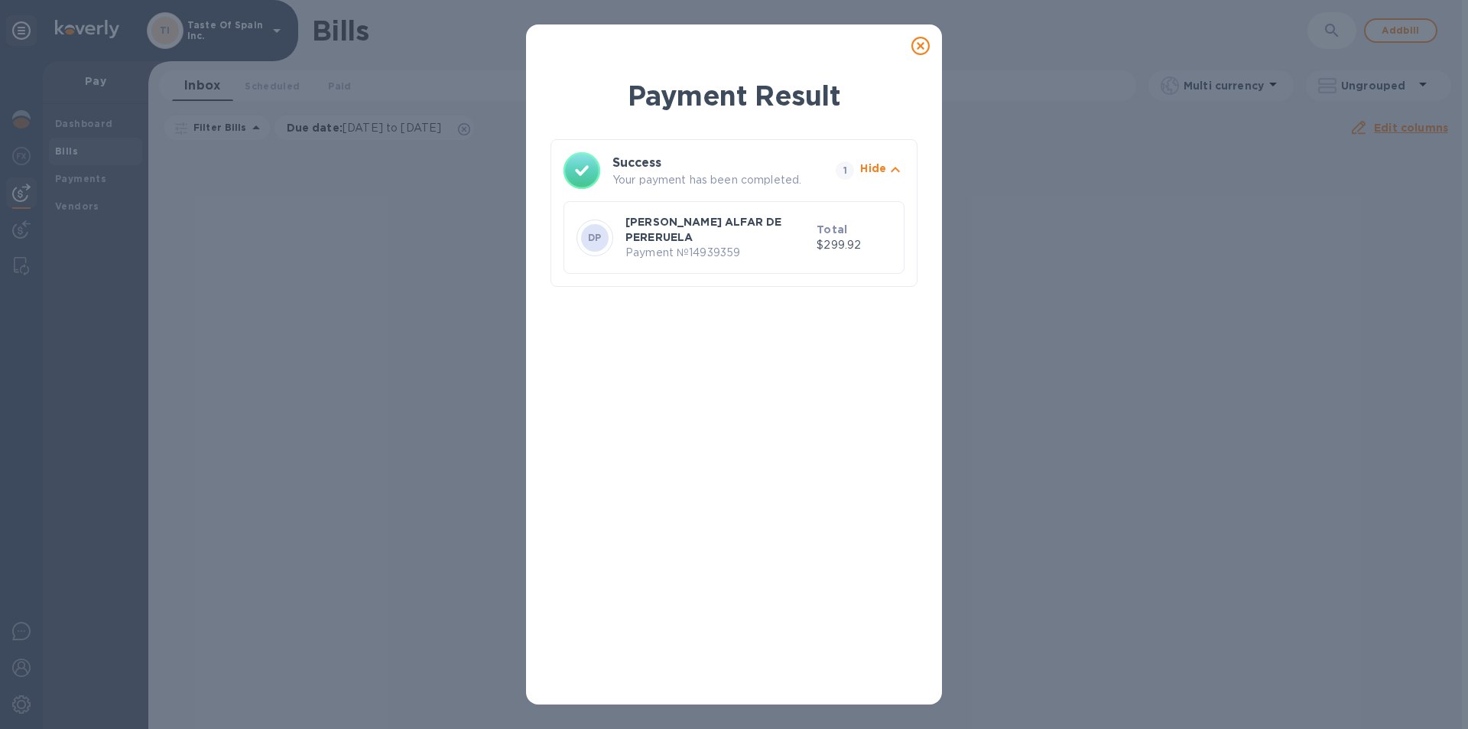
click at [921, 51] on icon at bounding box center [921, 46] width 18 height 18
